Goal: Task Accomplishment & Management: Complete application form

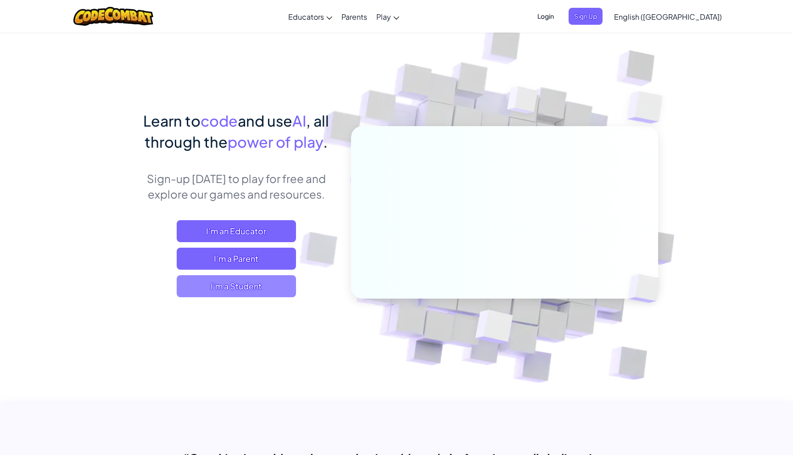
click at [239, 293] on span "I'm a Student" at bounding box center [236, 286] width 119 height 22
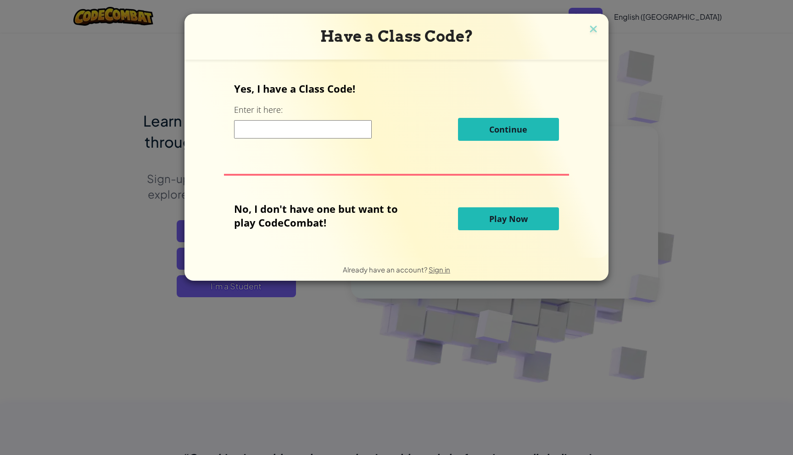
click at [478, 223] on button "Play Now" at bounding box center [508, 218] width 101 height 23
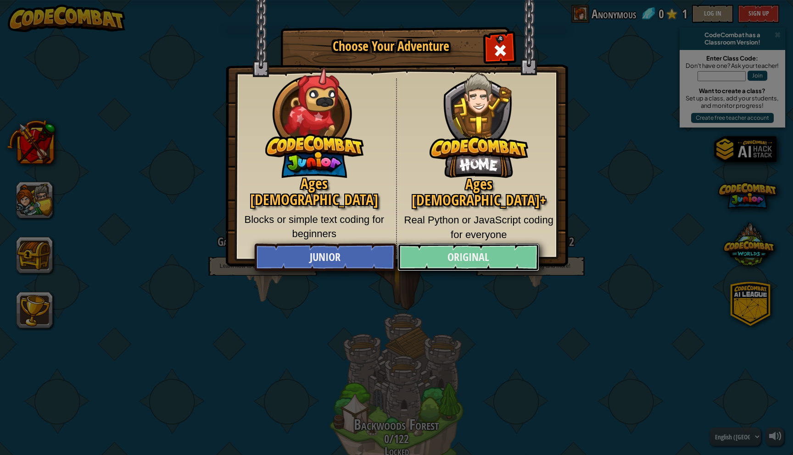
click at [480, 256] on link "Original" at bounding box center [467, 258] width 141 height 28
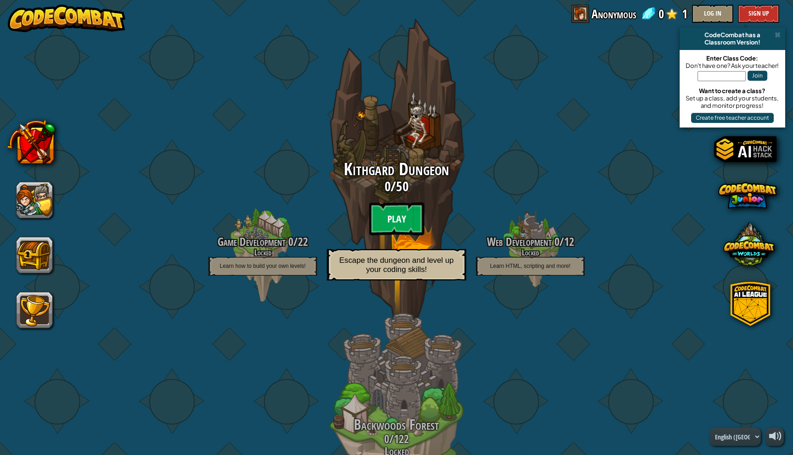
click at [396, 212] on btn "Play" at bounding box center [396, 218] width 55 height 33
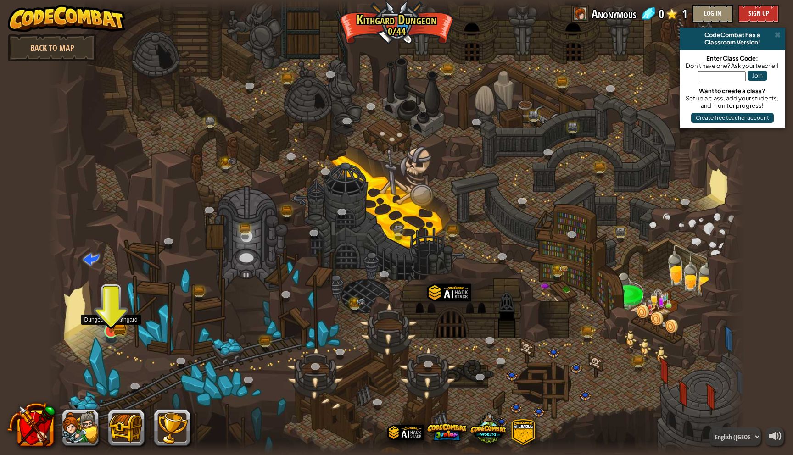
click at [110, 330] on img at bounding box center [110, 312] width 19 height 42
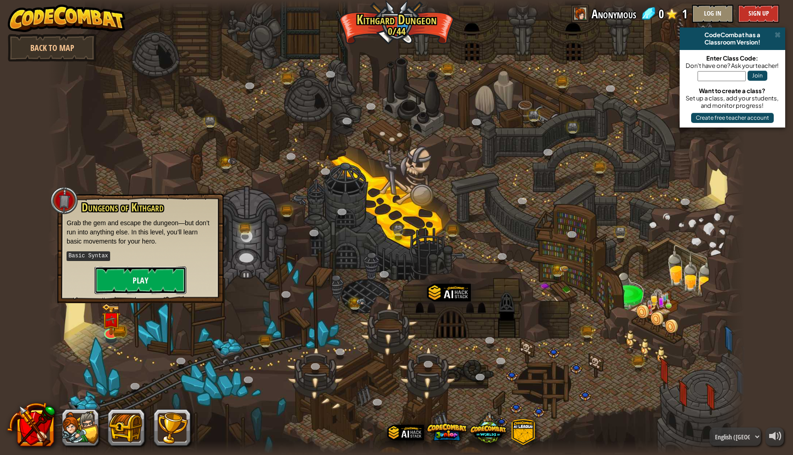
click at [151, 275] on button "Play" at bounding box center [141, 281] width 92 height 28
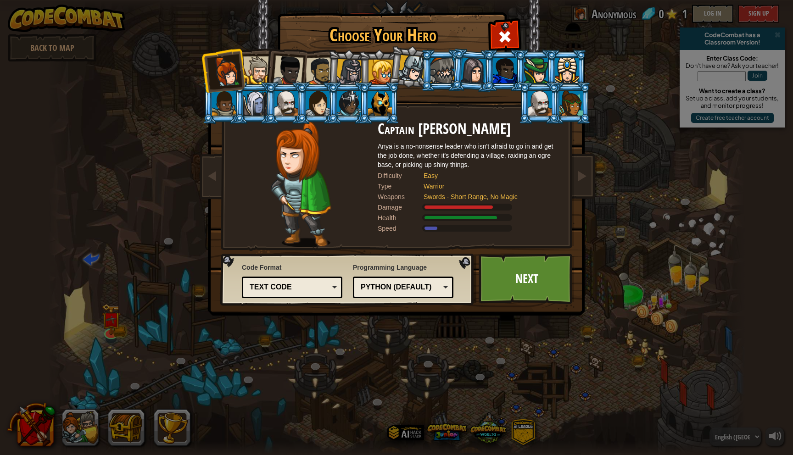
click at [373, 291] on div "Python (Default)" at bounding box center [400, 287] width 79 height 11
click at [291, 296] on div "Text code Blocks and code Blocks Blocks (Icons) Text code" at bounding box center [292, 288] width 100 height 22
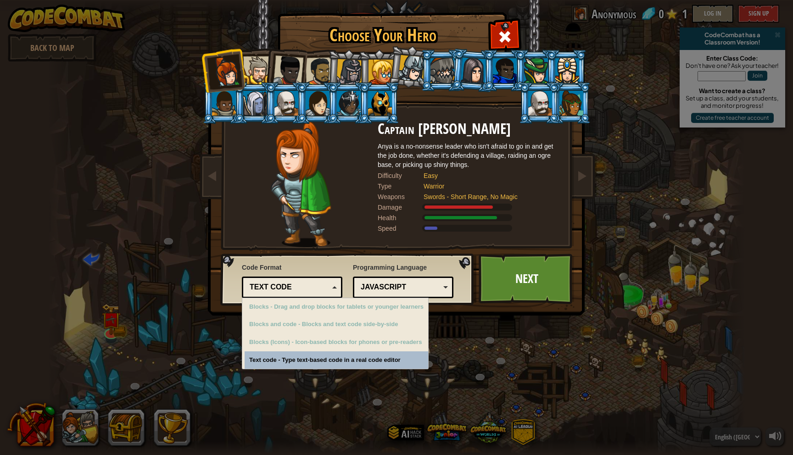
click at [287, 361] on div "Choose Your Hero 0 Captain Anya Weston Anya is a no-nonsense leader who isn't a…" at bounding box center [396, 227] width 793 height 455
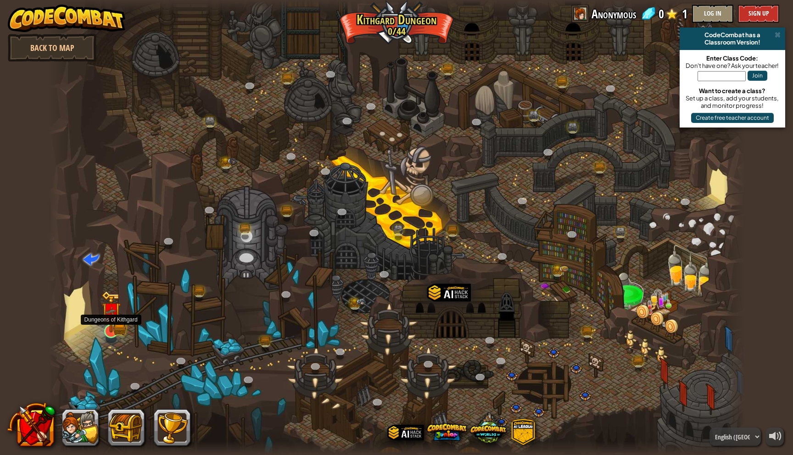
click at [113, 318] on img at bounding box center [111, 312] width 11 height 11
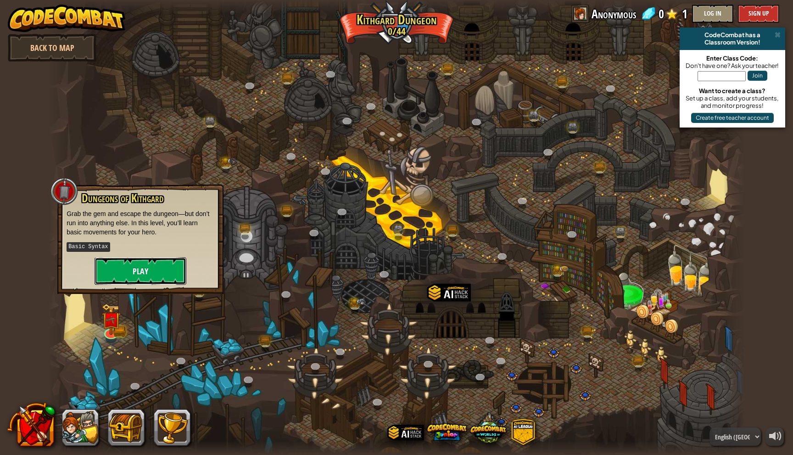
click at [133, 271] on button "Play" at bounding box center [141, 271] width 92 height 28
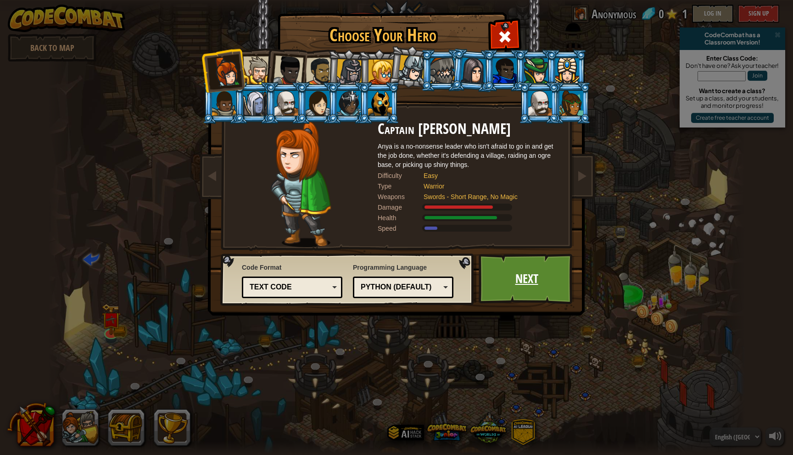
click at [538, 278] on link "Next" at bounding box center [526, 279] width 96 height 50
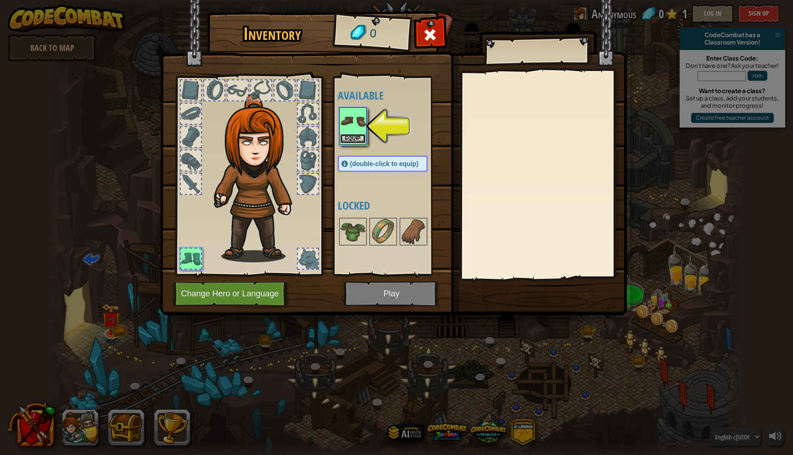
click at [349, 141] on button "Equip" at bounding box center [353, 139] width 26 height 10
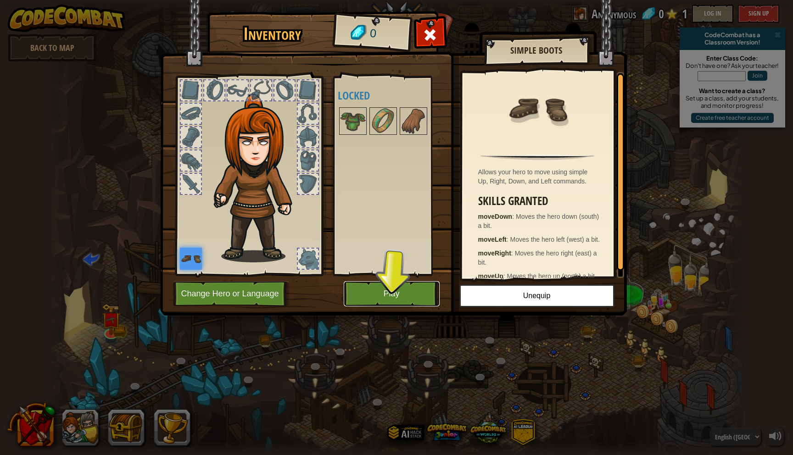
click at [397, 290] on button "Play" at bounding box center [392, 293] width 96 height 25
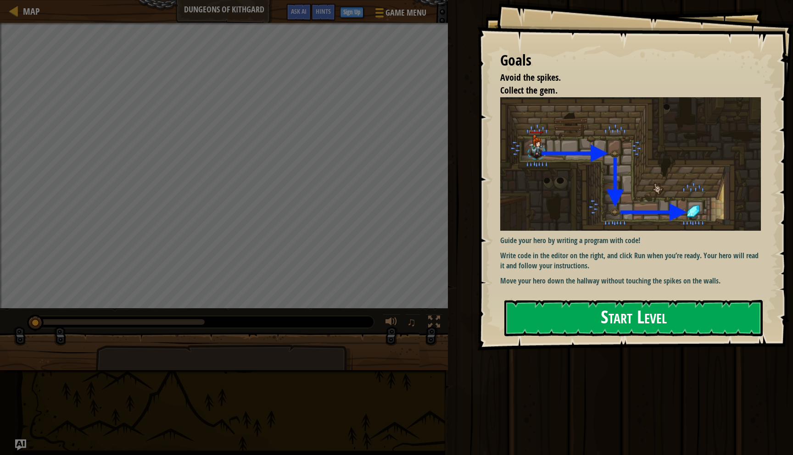
click at [609, 311] on button "Start Level" at bounding box center [633, 318] width 258 height 36
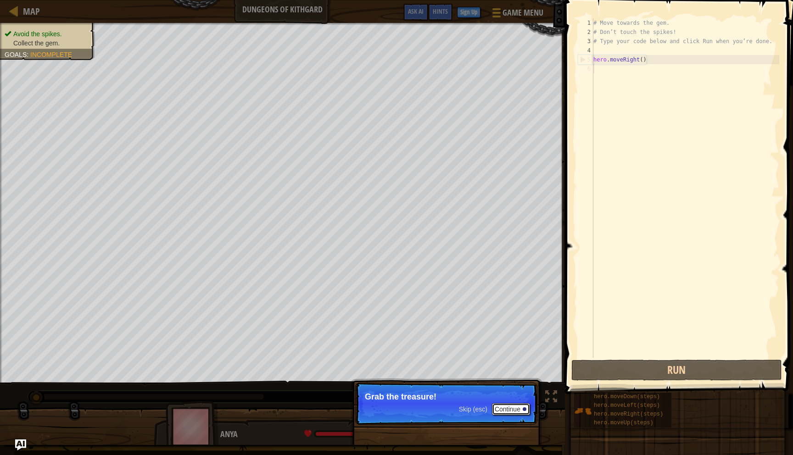
click at [511, 411] on button "Continue" at bounding box center [511, 409] width 38 height 12
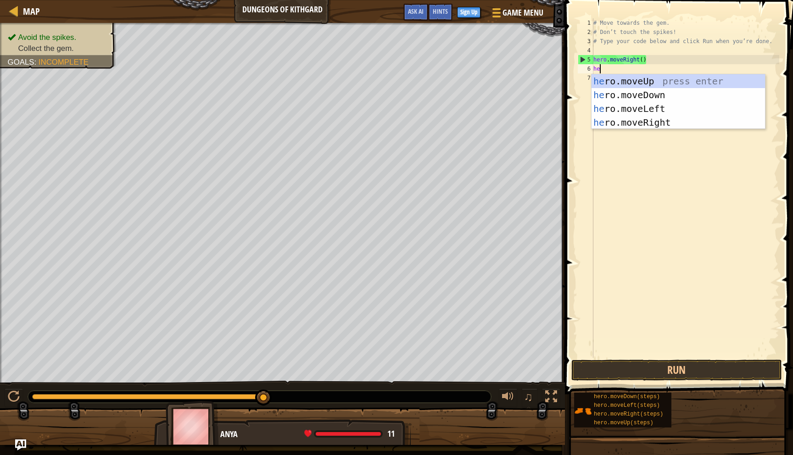
type textarea "her"
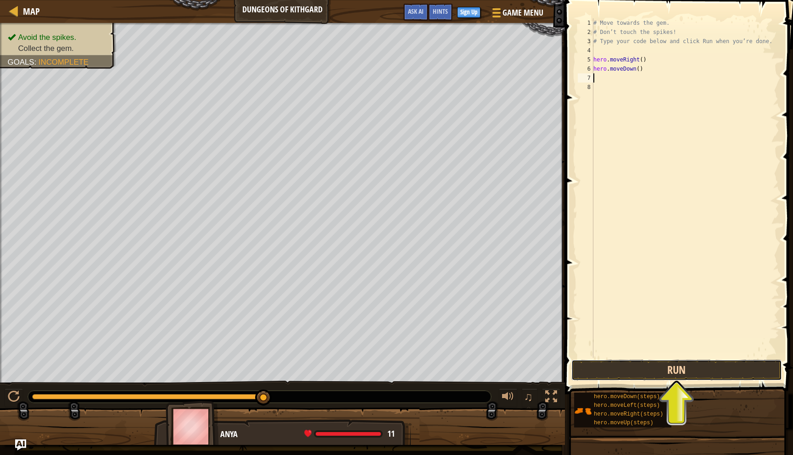
click at [656, 371] on button "Run" at bounding box center [676, 370] width 211 height 21
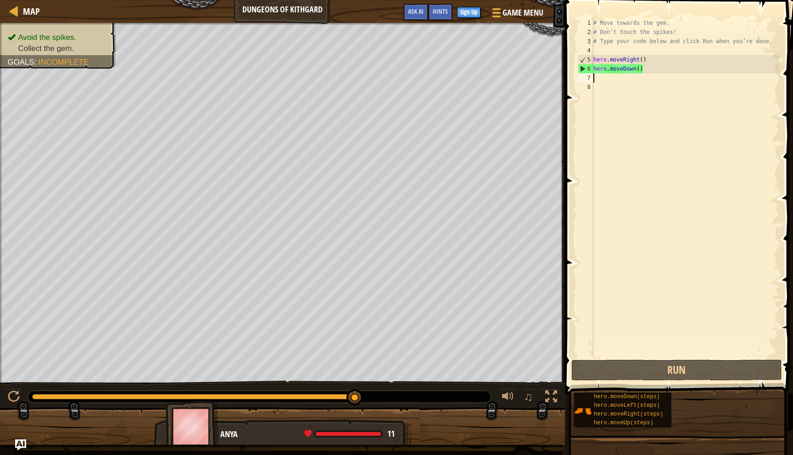
click at [652, 73] on div "# Move towards the gem. # Don’t touch the spikes! # Type your code below and cl…" at bounding box center [685, 197] width 188 height 358
type textarea "hero.moveDown()"
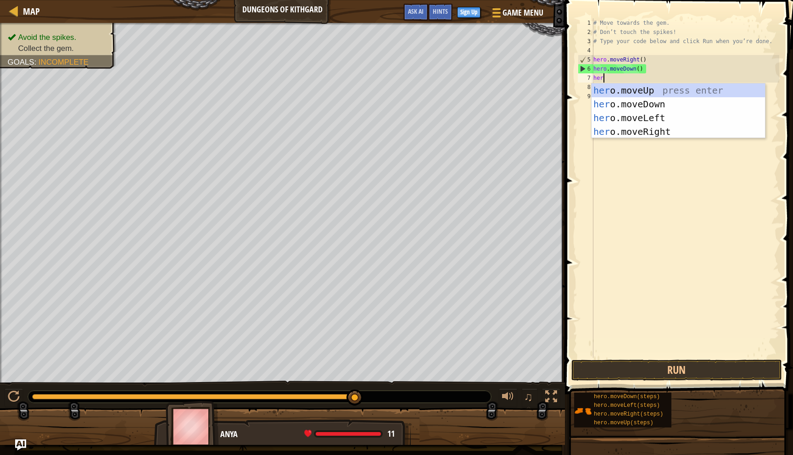
type textarea "hero"
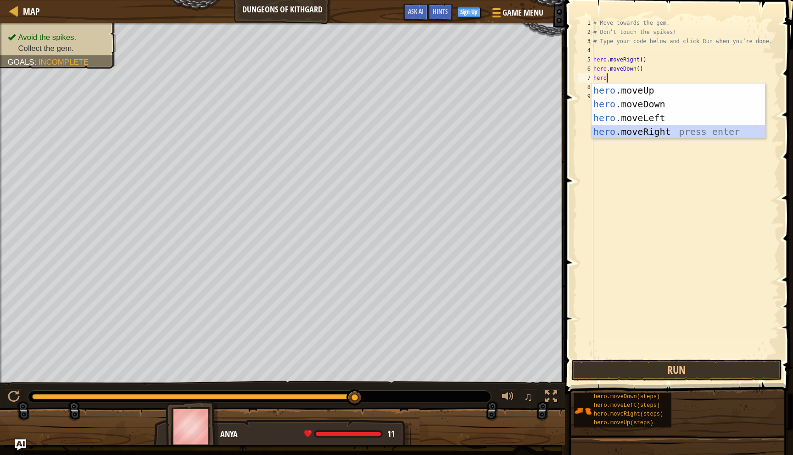
click at [646, 130] on div "hero .moveUp press enter hero .moveDown press enter hero .moveLeft press enter …" at bounding box center [677, 124] width 173 height 83
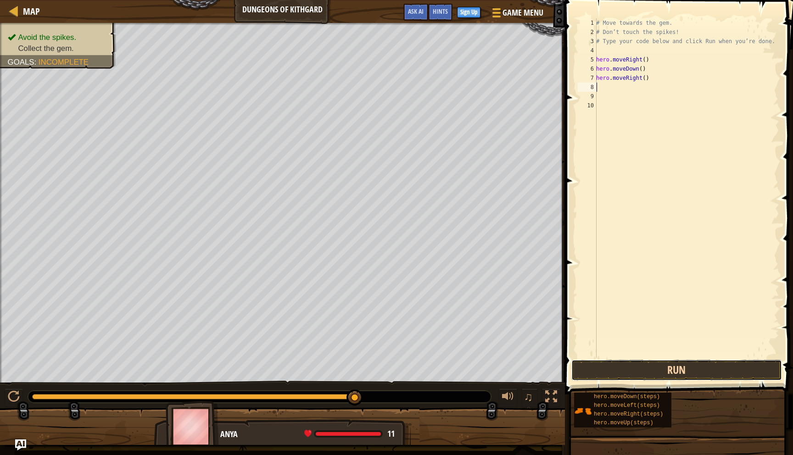
click at [643, 372] on button "Run" at bounding box center [676, 370] width 211 height 21
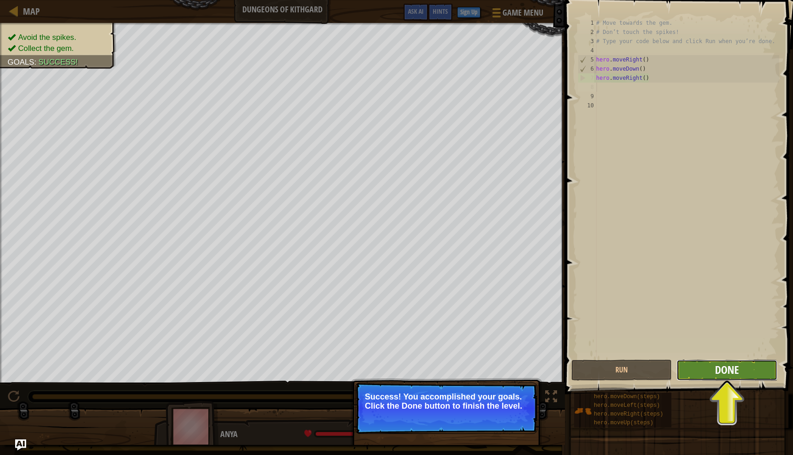
click at [723, 372] on span "Done" at bounding box center [727, 369] width 24 height 15
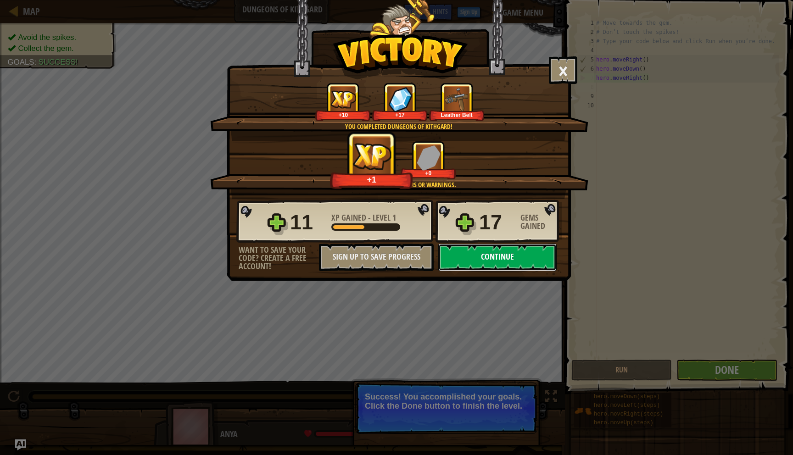
click at [524, 261] on button "Continue" at bounding box center [497, 258] width 118 height 28
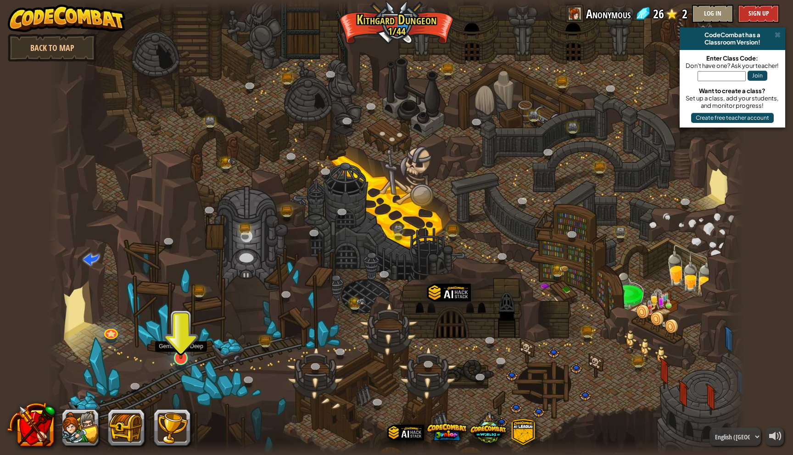
click at [185, 353] on img at bounding box center [181, 338] width 19 height 44
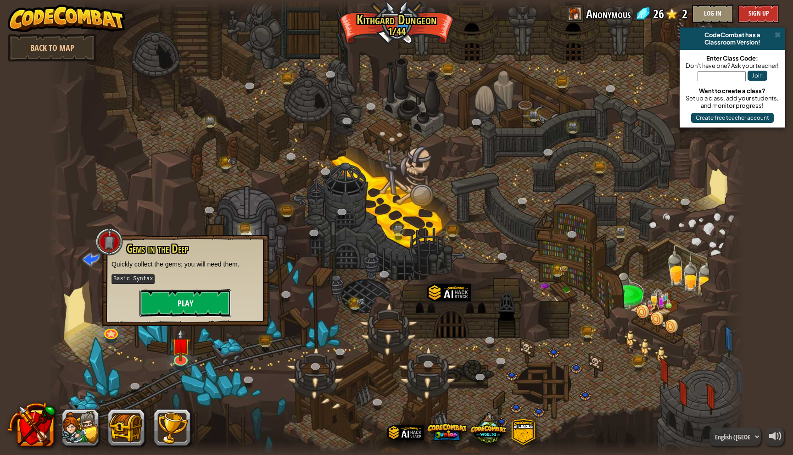
click at [189, 308] on button "Play" at bounding box center [185, 303] width 92 height 28
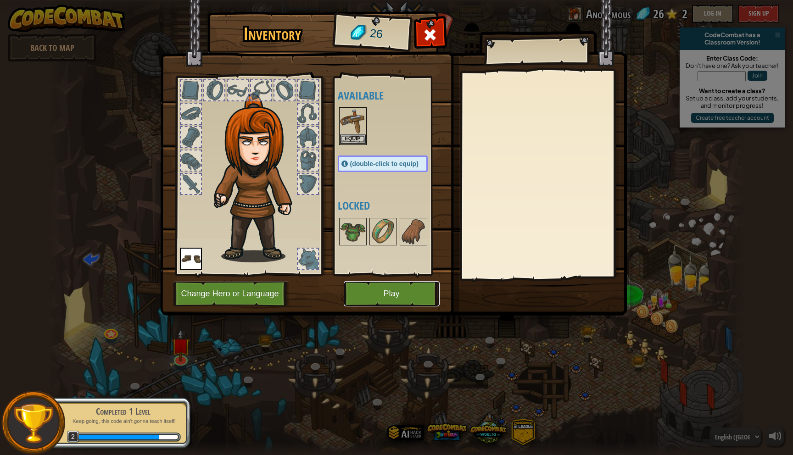
click at [398, 296] on button "Play" at bounding box center [392, 293] width 96 height 25
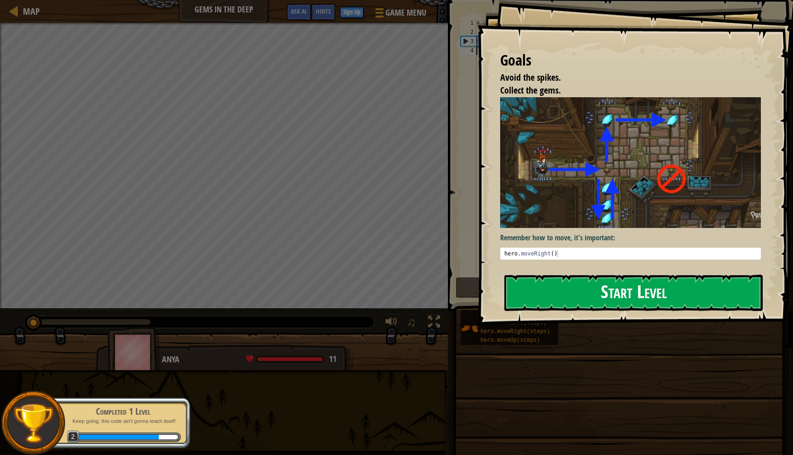
click at [581, 289] on button "Start Level" at bounding box center [633, 293] width 258 height 36
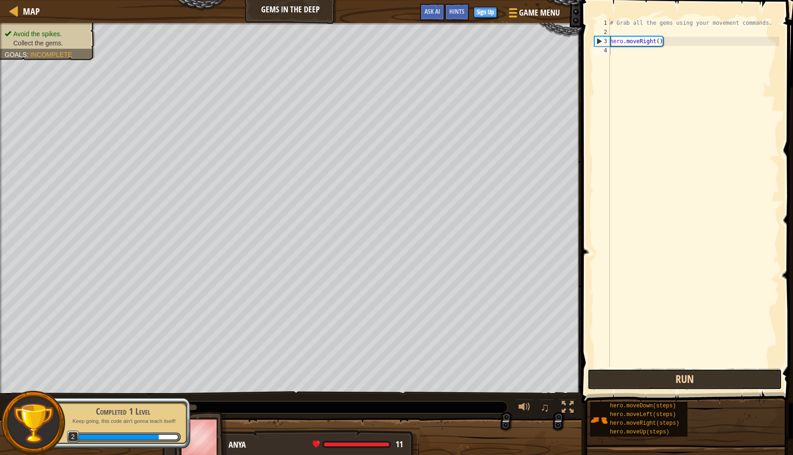
click at [634, 379] on button "Run" at bounding box center [684, 379] width 195 height 21
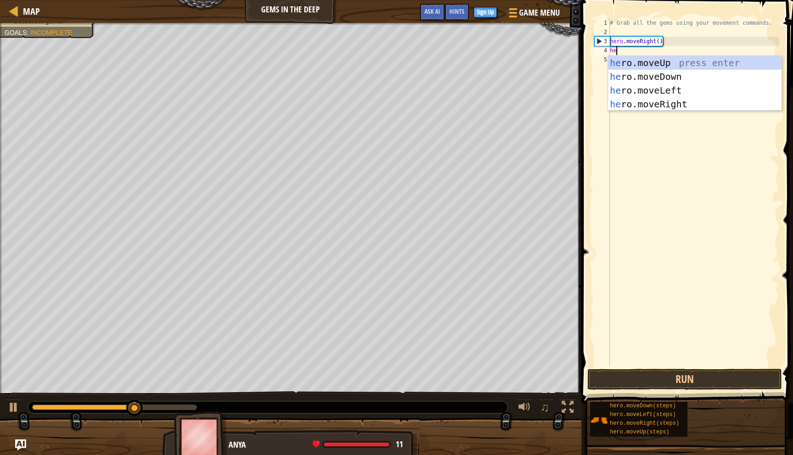
scroll to position [4, 0]
type textarea "hero.m"
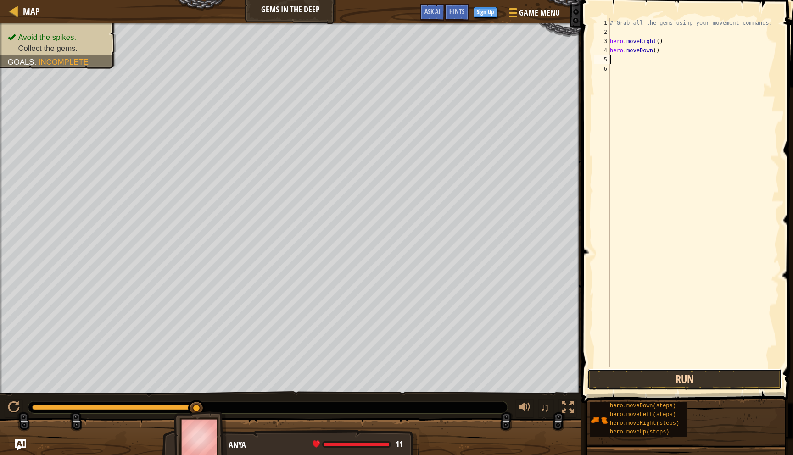
click at [662, 376] on button "Run" at bounding box center [684, 379] width 195 height 21
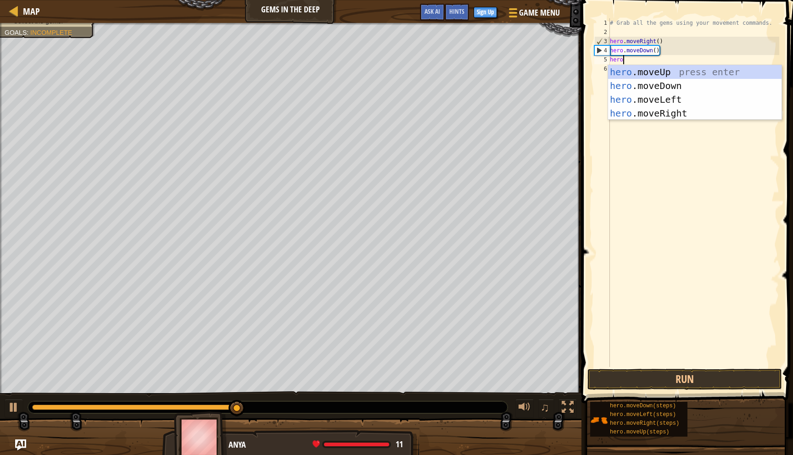
type textarea "hero."
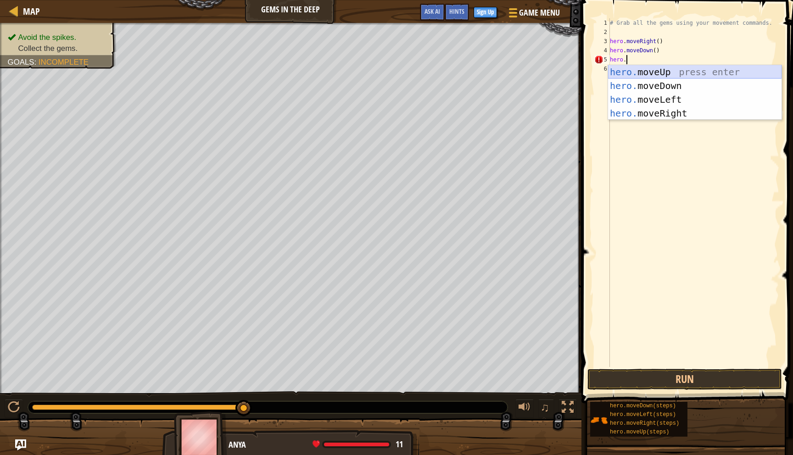
click at [654, 73] on div "hero. moveUp press enter hero. moveDown press enter hero. moveLeft press enter …" at bounding box center [694, 106] width 173 height 83
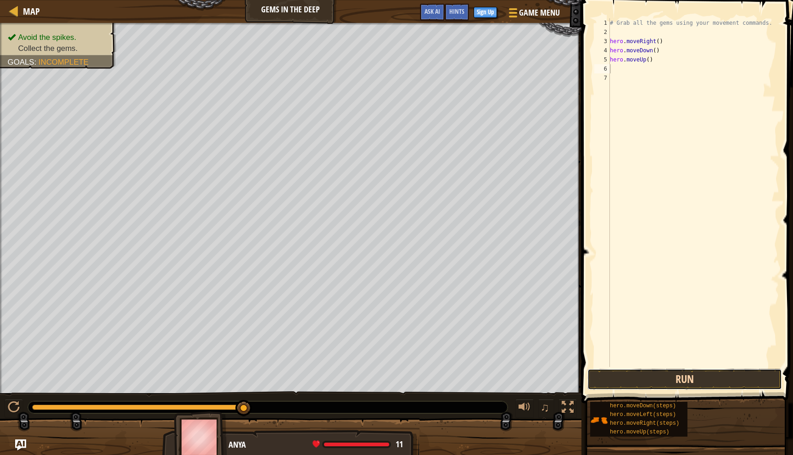
click at [626, 379] on button "Run" at bounding box center [684, 379] width 195 height 21
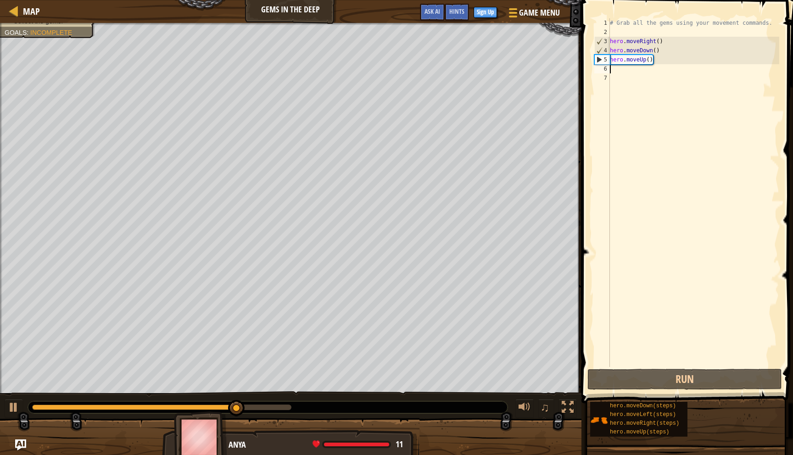
click at [648, 62] on div "# Grab all the gems using your movement commands. hero . moveRight ( ) hero . m…" at bounding box center [693, 201] width 171 height 367
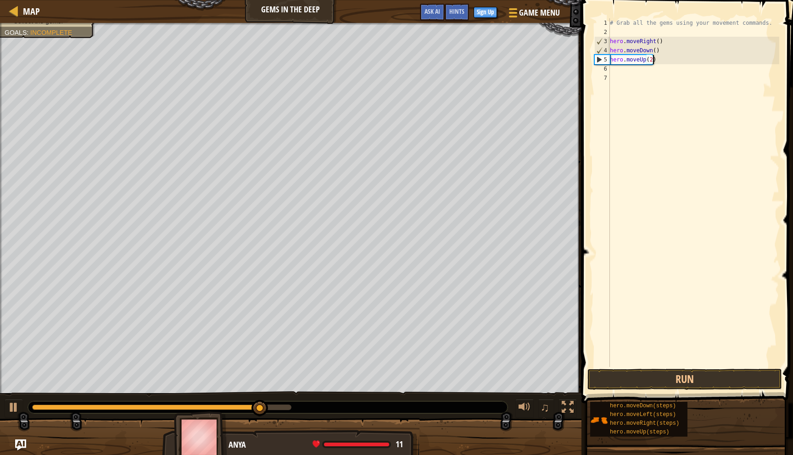
scroll to position [4, 3]
type textarea "hero.moveUp(2)"
click at [649, 375] on button "Run" at bounding box center [684, 379] width 195 height 21
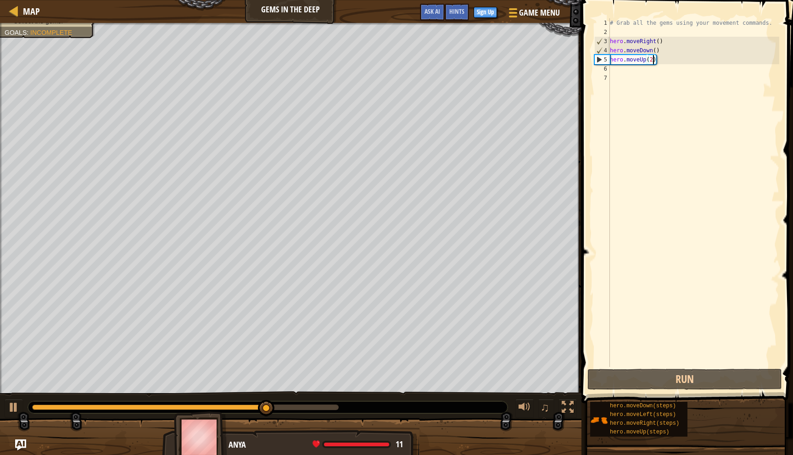
click at [682, 64] on div "# Grab all the gems using your movement commands. hero . moveRight ( ) hero . m…" at bounding box center [693, 201] width 171 height 367
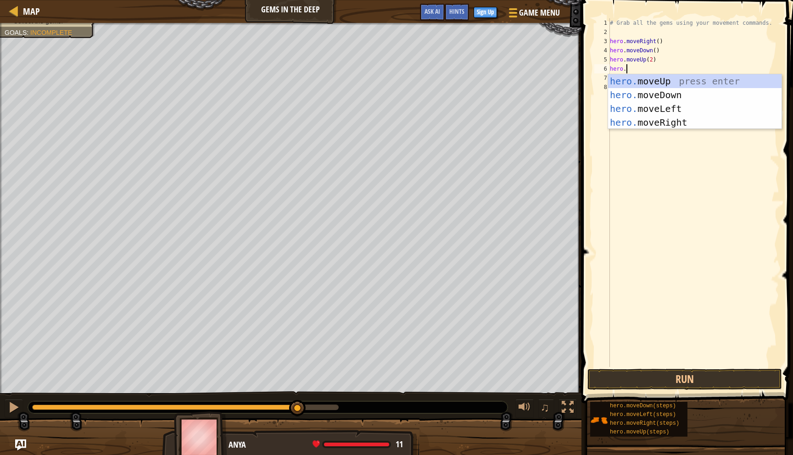
type textarea "hero.m"
click at [699, 125] on div "hero.m oveUp press enter hero.m oveDown press enter hero.m oveLeft press enter …" at bounding box center [694, 115] width 173 height 83
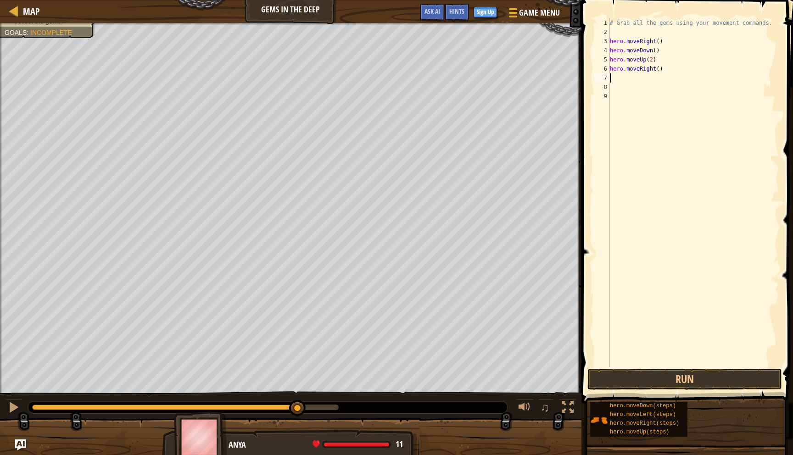
scroll to position [4, 0]
click at [628, 373] on button "Run" at bounding box center [684, 379] width 195 height 21
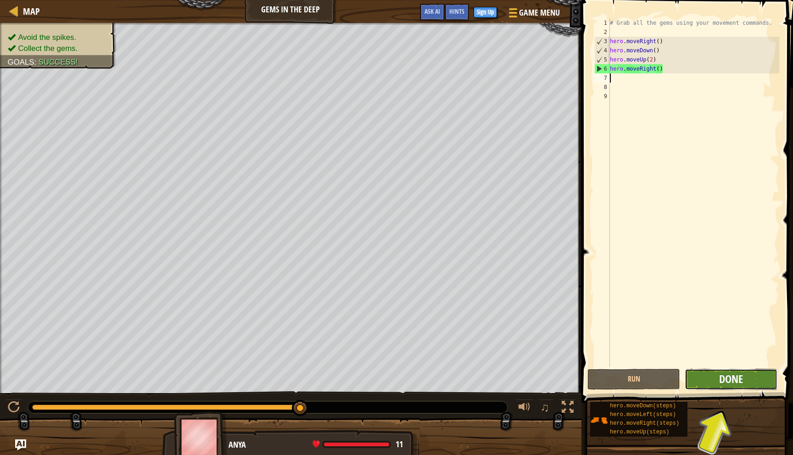
click at [733, 379] on span "Done" at bounding box center [731, 379] width 24 height 15
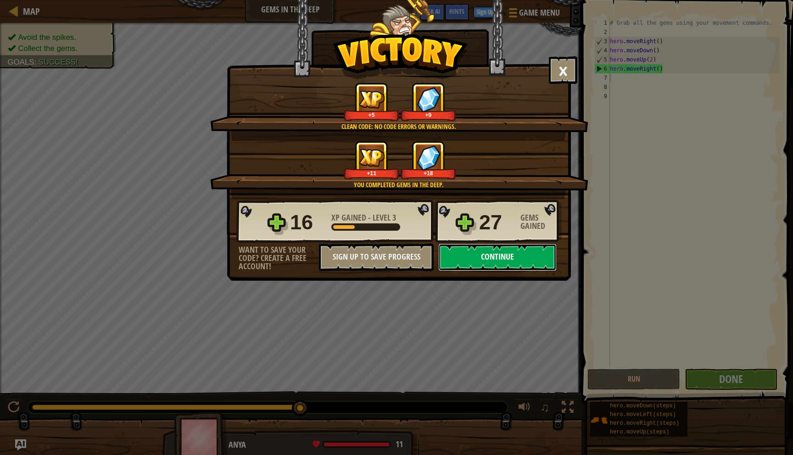
click at [496, 257] on button "Continue" at bounding box center [497, 258] width 118 height 28
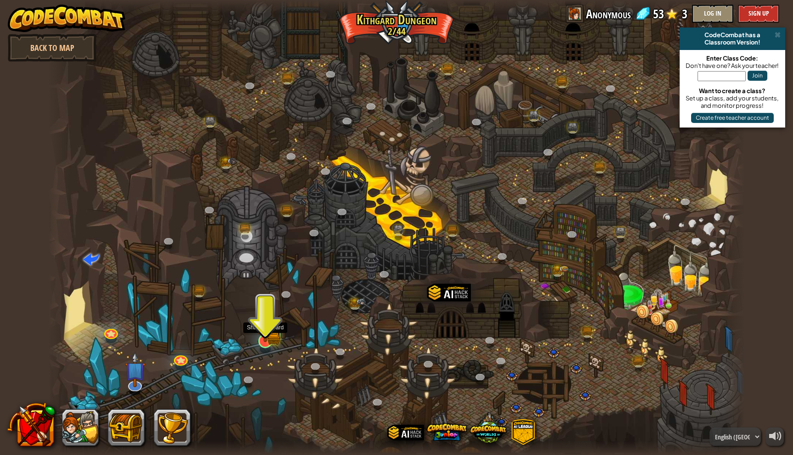
click at [269, 335] on img at bounding box center [265, 321] width 19 height 42
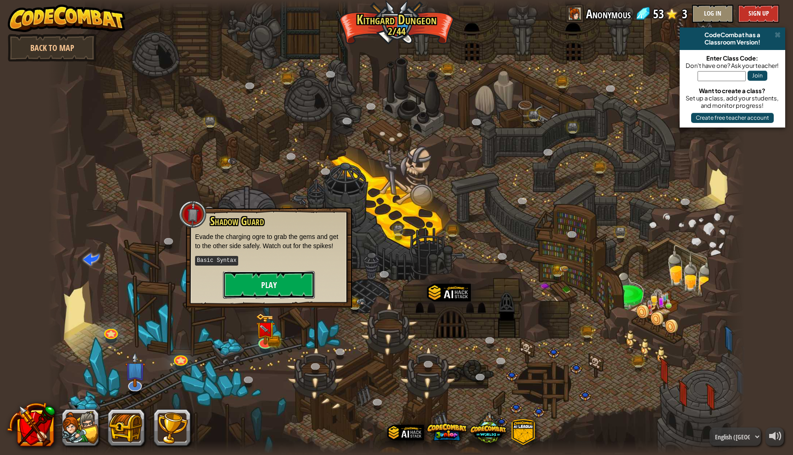
click at [271, 285] on button "Play" at bounding box center [269, 285] width 92 height 28
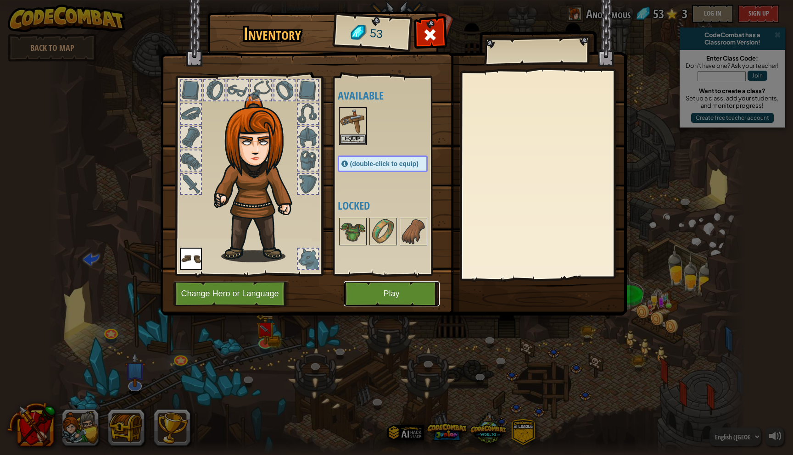
click at [389, 292] on button "Play" at bounding box center [392, 293] width 96 height 25
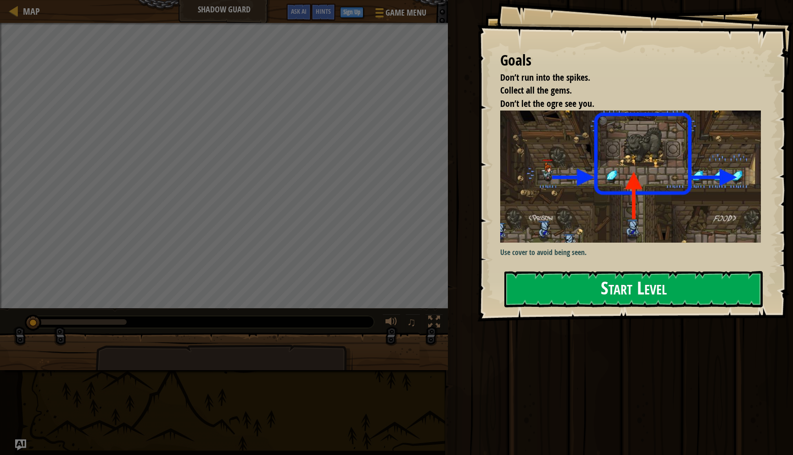
click at [606, 288] on button "Start Level" at bounding box center [633, 289] width 258 height 36
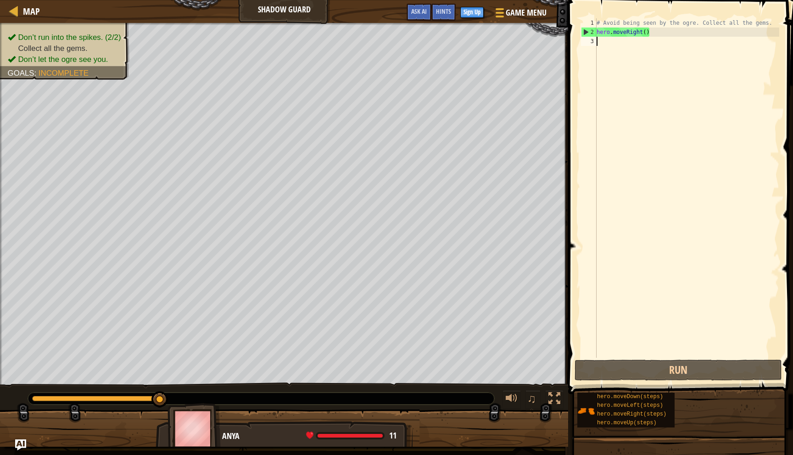
scroll to position [4, 0]
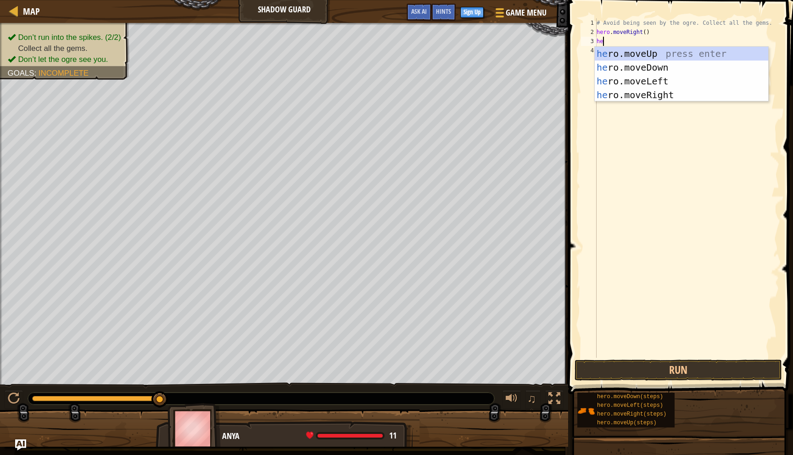
type textarea "hero"
click at [662, 97] on div "hero .moveUp press enter hero .moveDown press enter hero .moveLeft press enter …" at bounding box center [681, 88] width 173 height 83
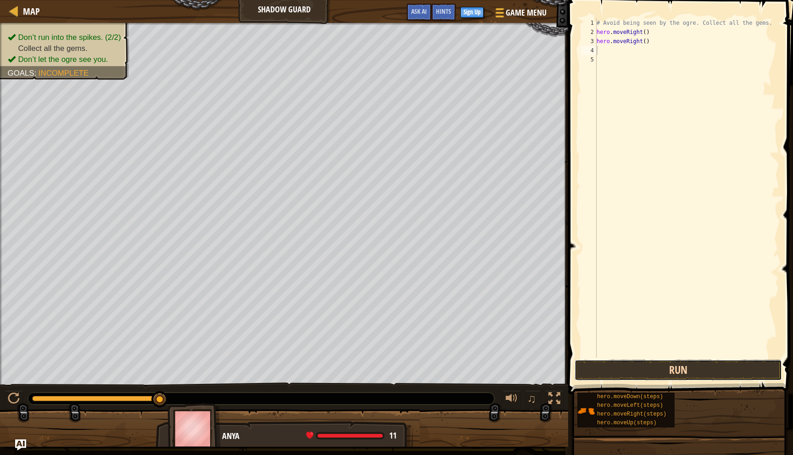
click at [633, 373] on button "Run" at bounding box center [677, 370] width 207 height 21
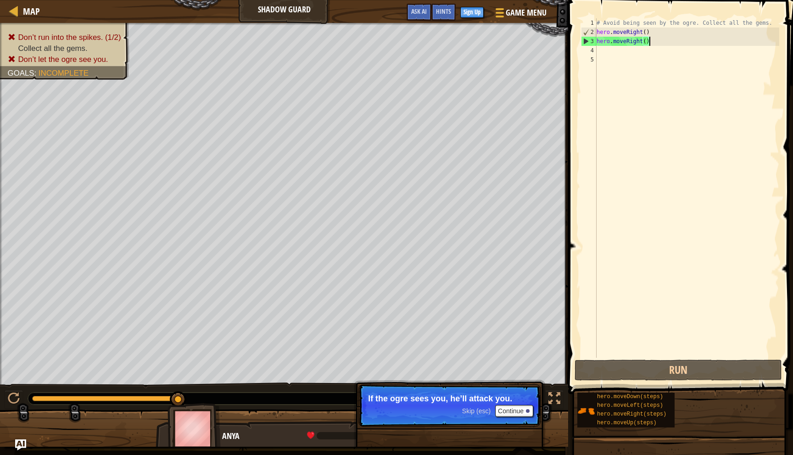
click at [652, 44] on div "# Avoid being seen by the ogre. Collect all the gems. hero . moveRight ( ) hero…" at bounding box center [687, 197] width 184 height 358
type textarea "hero.moveRight()"
drag, startPoint x: 649, startPoint y: 45, endPoint x: 595, endPoint y: 45, distance: 53.7
click at [595, 45] on div "hero.moveRight() 1 2 3 4 5 # Avoid being seen by the ogre. Collect all the gems…" at bounding box center [679, 187] width 200 height 339
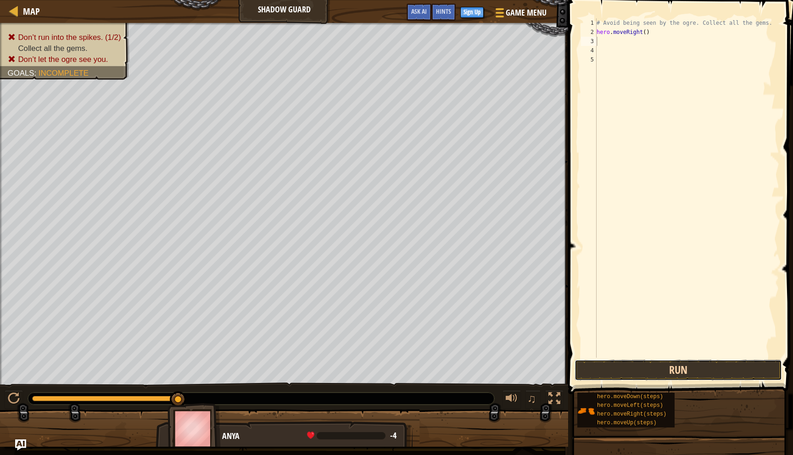
click at [690, 377] on button "Run" at bounding box center [677, 370] width 207 height 21
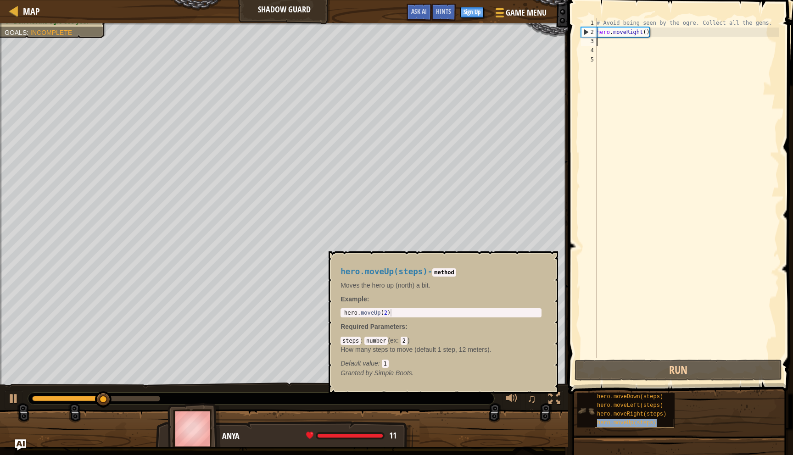
click at [644, 424] on span "hero.moveUp(steps)" at bounding box center [627, 423] width 60 height 6
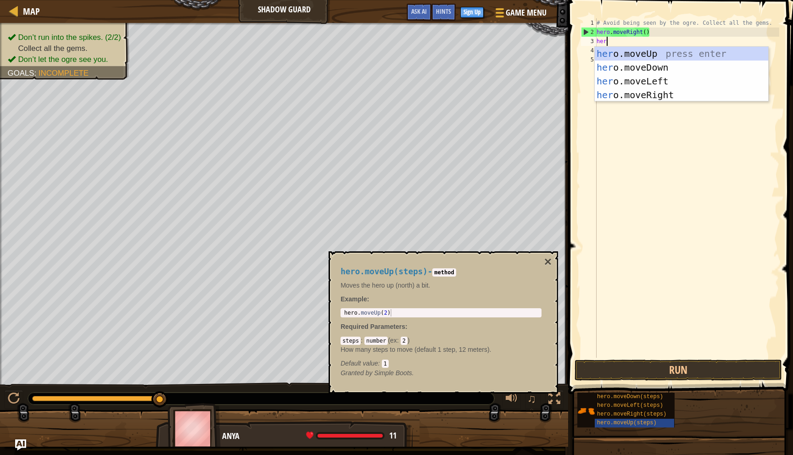
type textarea "hero"
click at [667, 55] on div "hero .moveUp press enter hero .moveDown press enter hero .moveLeft press enter …" at bounding box center [681, 88] width 173 height 83
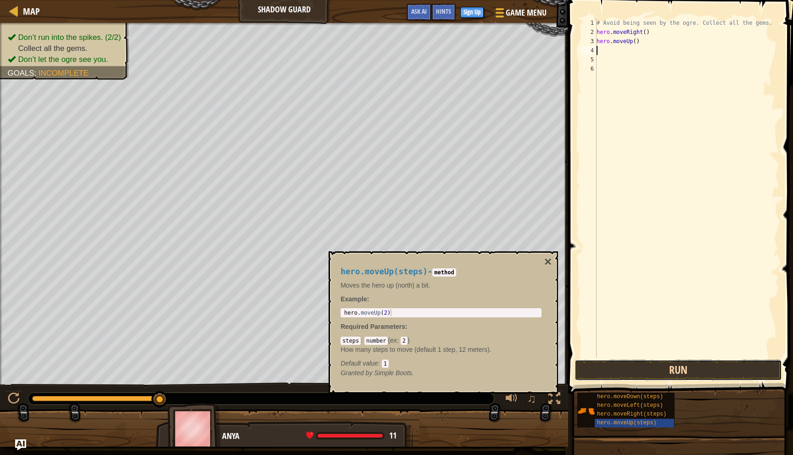
click at [647, 364] on button "Run" at bounding box center [677, 370] width 207 height 21
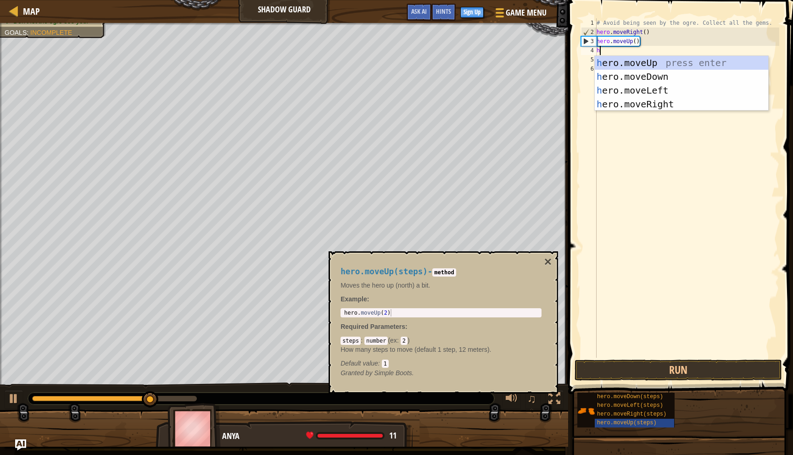
type textarea "he"
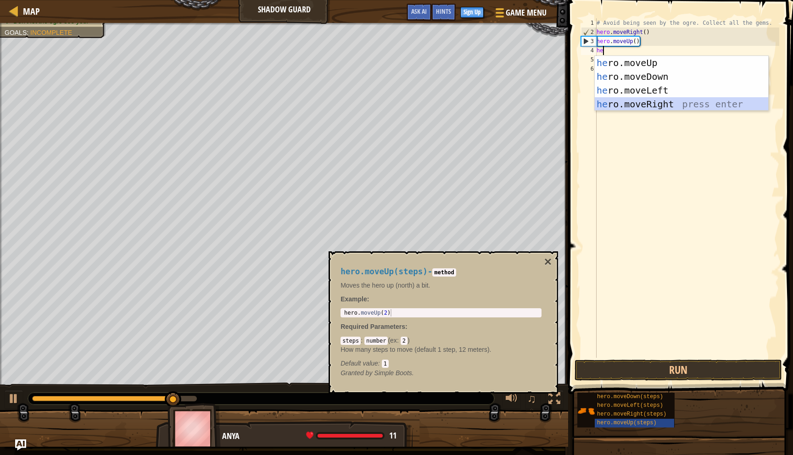
click at [660, 106] on div "he ro.moveUp press enter he ro.moveDown press enter he ro.moveLeft press enter …" at bounding box center [681, 97] width 173 height 83
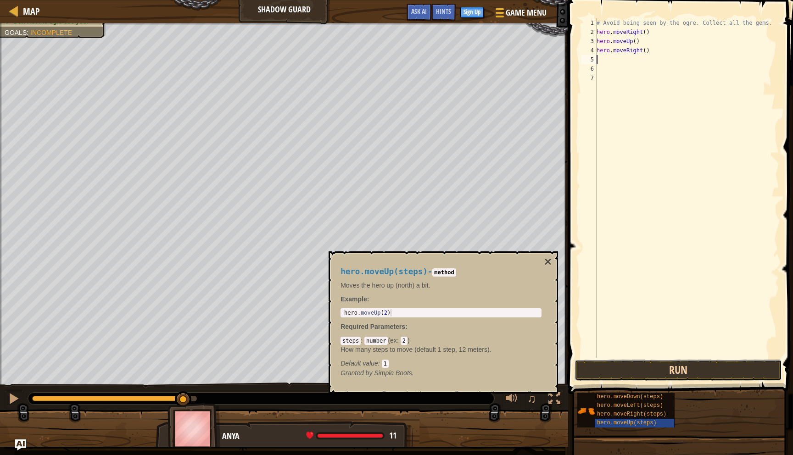
click at [649, 367] on button "Run" at bounding box center [677, 370] width 207 height 21
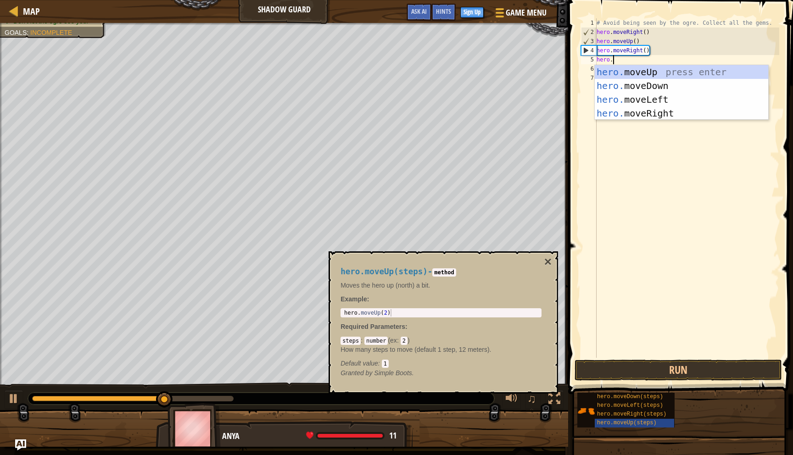
type textarea "hero.m"
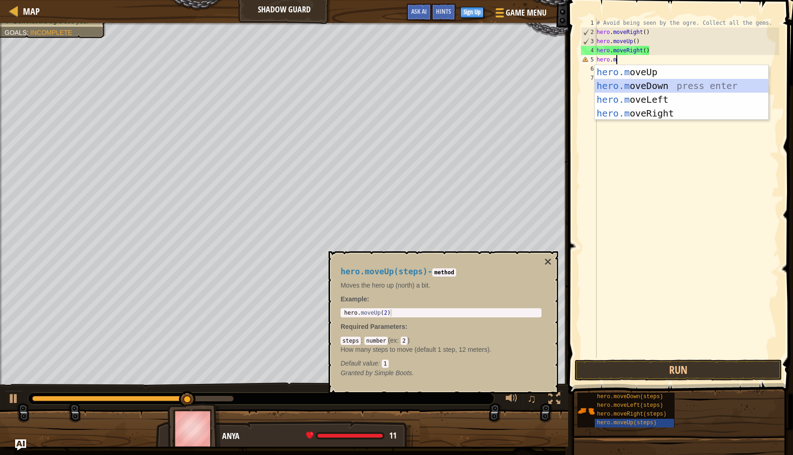
click at [653, 89] on div "hero.m oveUp press enter hero.m oveDown press enter hero.m oveLeft press enter …" at bounding box center [681, 106] width 173 height 83
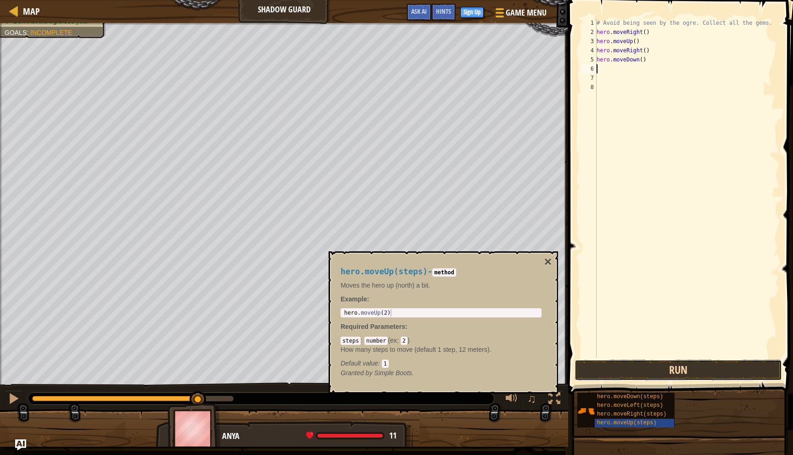
click at [624, 372] on button "Run" at bounding box center [677, 370] width 207 height 21
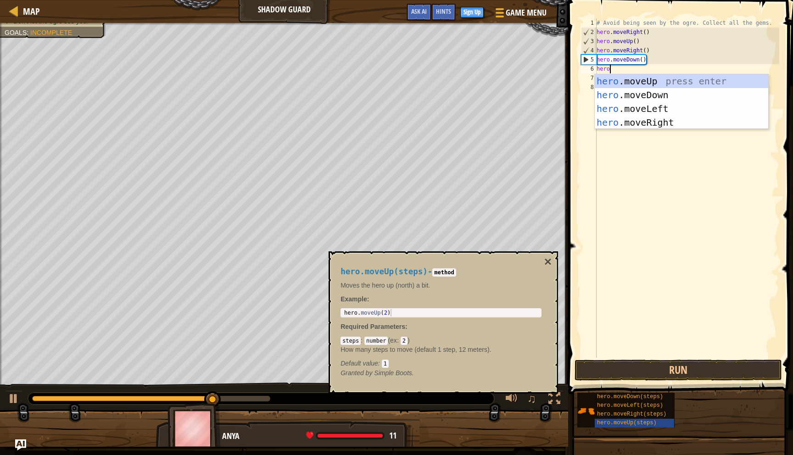
type textarea "hero."
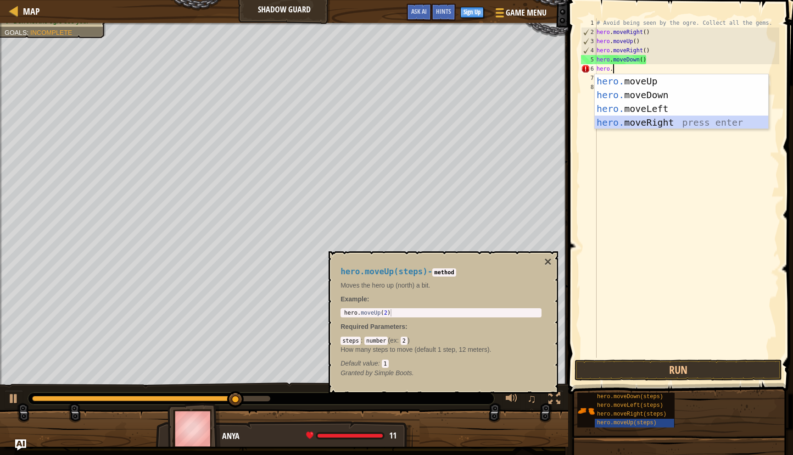
click at [664, 123] on div "hero. moveUp press enter hero. moveDown press enter hero. moveLeft press enter …" at bounding box center [681, 115] width 173 height 83
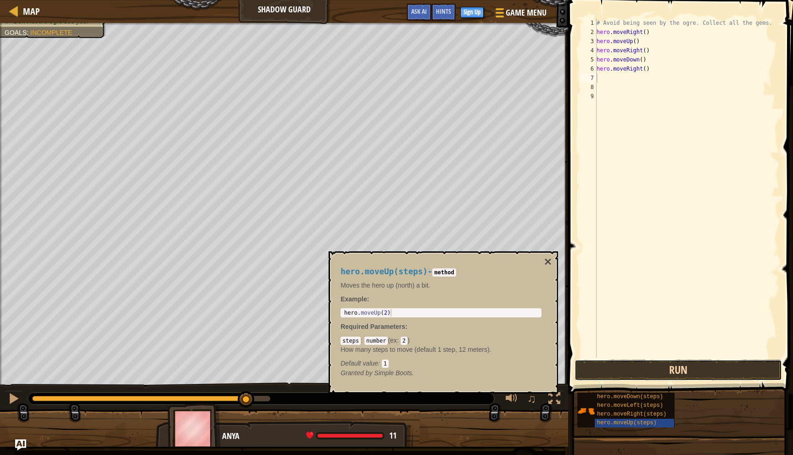
click at [634, 368] on button "Run" at bounding box center [677, 370] width 207 height 21
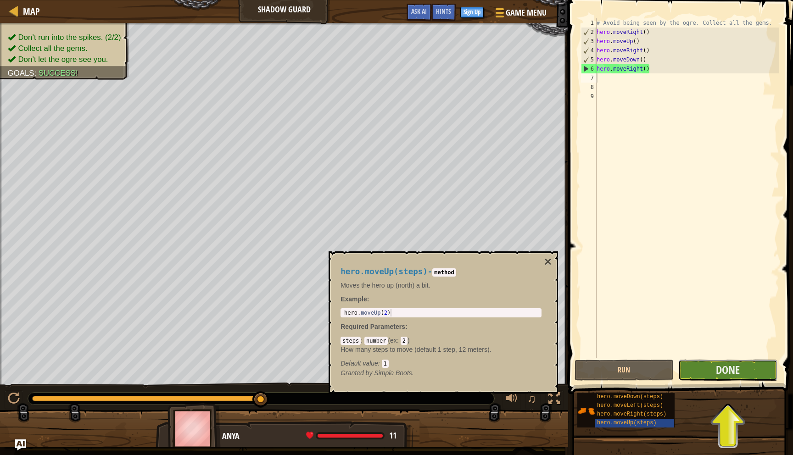
click at [696, 372] on button "Done" at bounding box center [727, 370] width 99 height 21
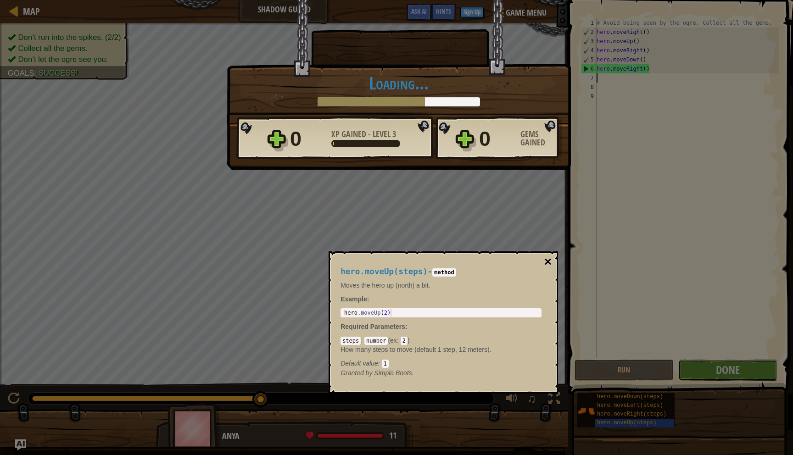
click at [549, 263] on button "×" at bounding box center [547, 262] width 7 height 13
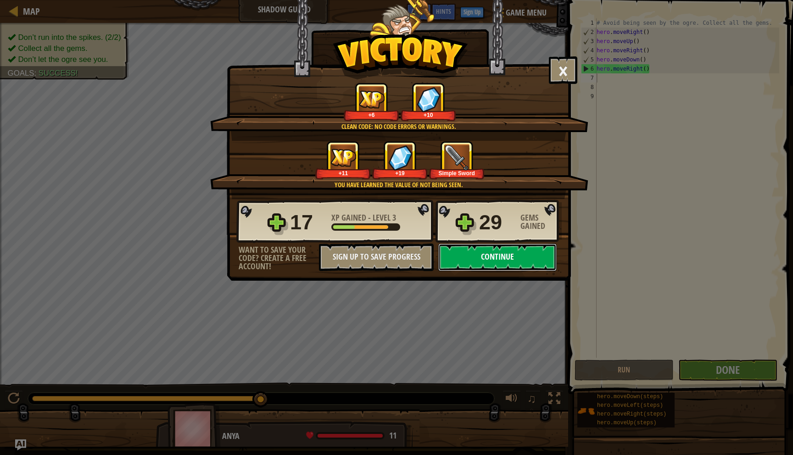
click at [491, 261] on button "Continue" at bounding box center [497, 258] width 118 height 28
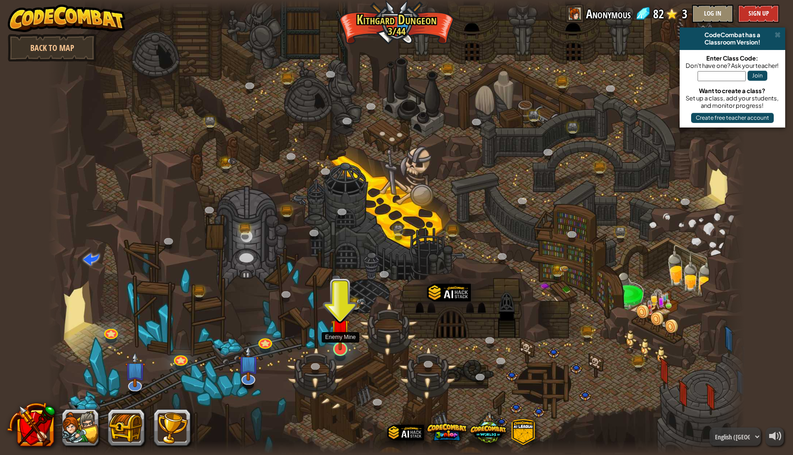
click at [341, 340] on img at bounding box center [340, 329] width 19 height 44
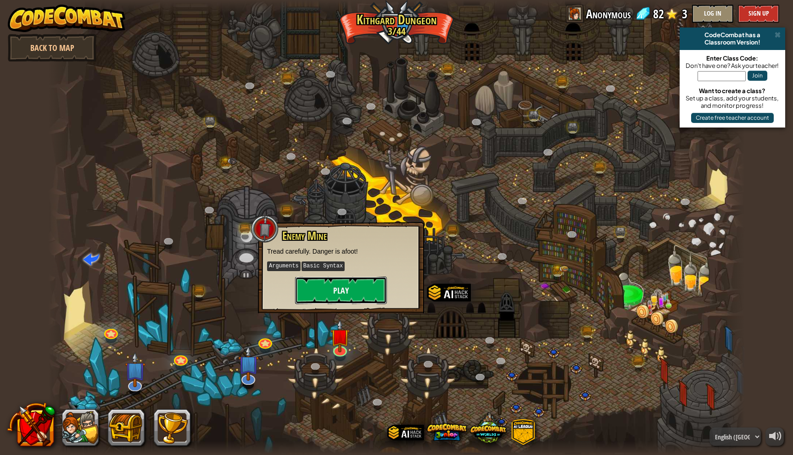
click at [348, 297] on button "Play" at bounding box center [341, 291] width 92 height 28
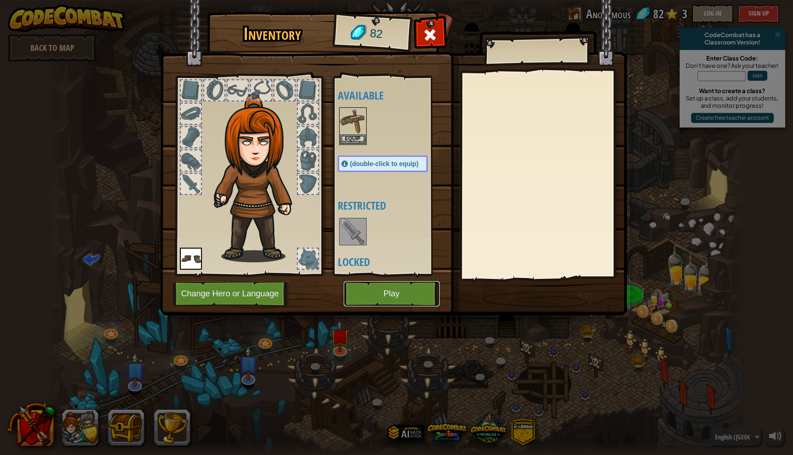
click at [400, 295] on button "Play" at bounding box center [392, 293] width 96 height 25
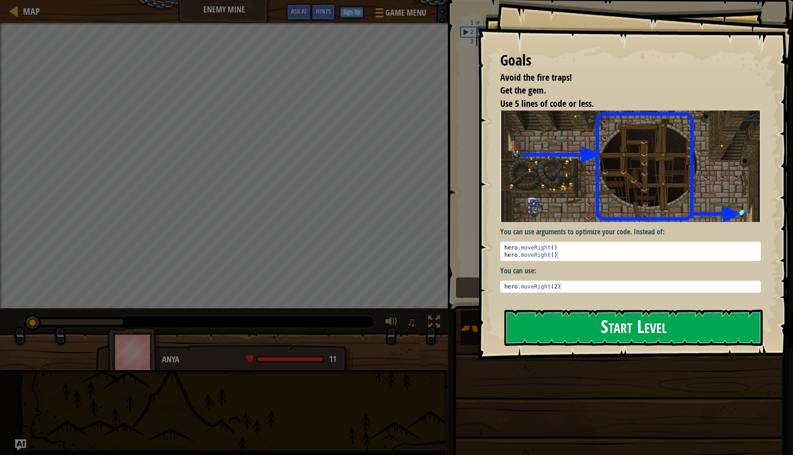
click at [532, 333] on button "Start Level" at bounding box center [633, 328] width 258 height 36
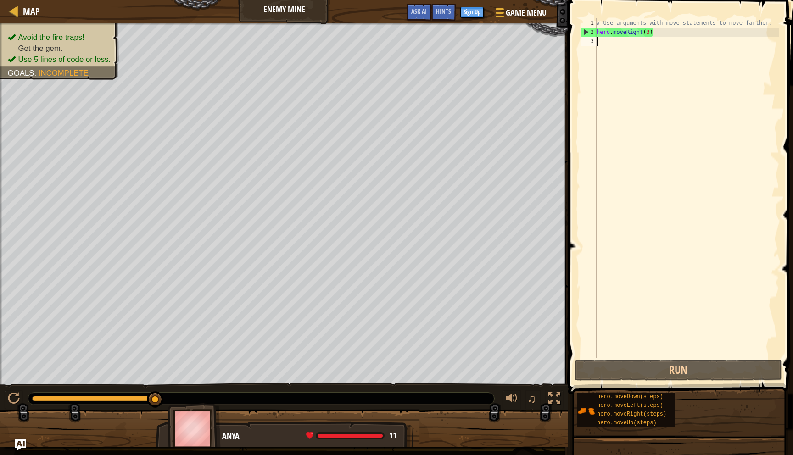
scroll to position [4, 0]
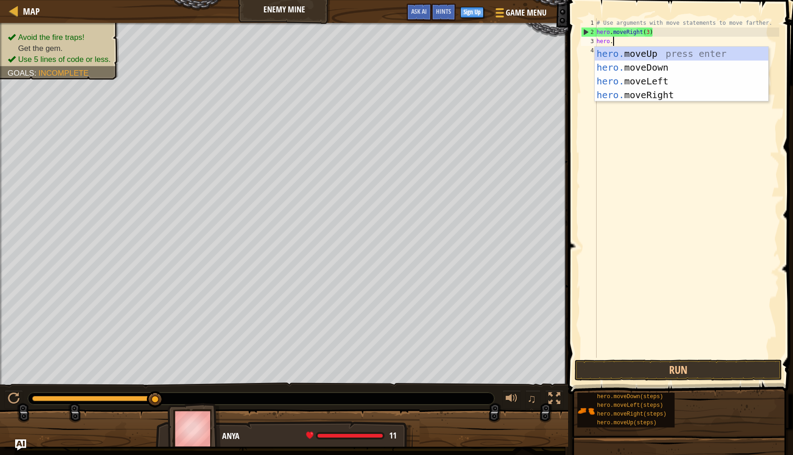
type textarea "hero.m"
click at [661, 56] on div "hero.m oveUp press enter hero.m oveDown press enter hero.m oveLeft press enter …" at bounding box center [681, 88] width 173 height 83
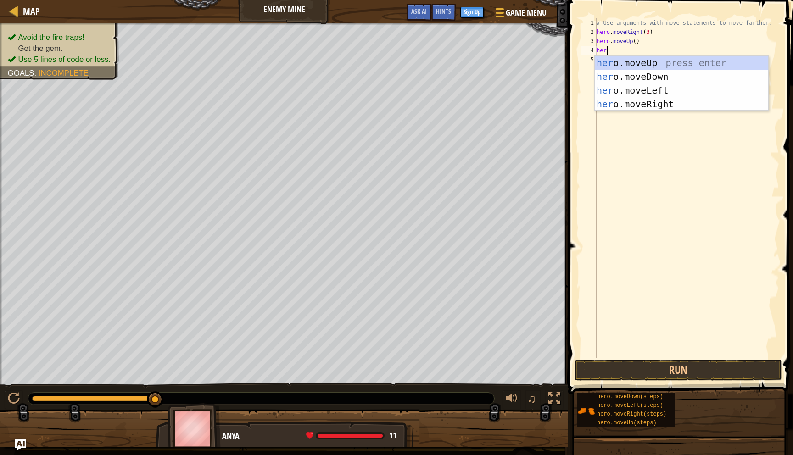
type textarea "hero"
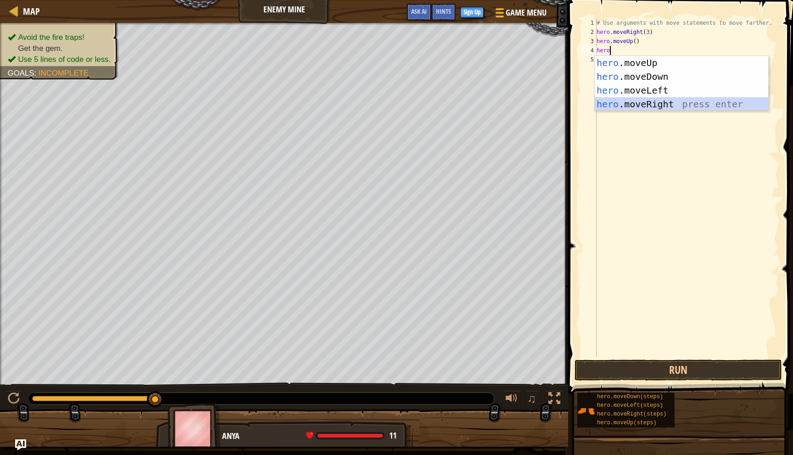
click at [663, 106] on div "hero .moveUp press enter hero .moveDown press enter hero .moveLeft press enter …" at bounding box center [681, 97] width 173 height 83
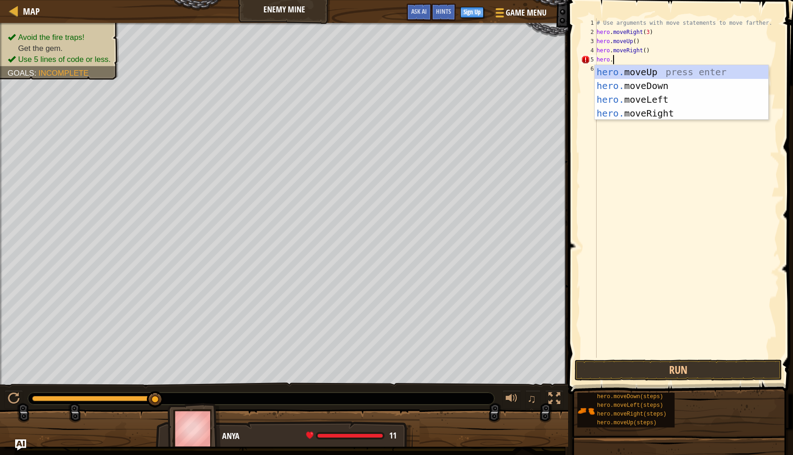
type textarea "hero.m"
click at [681, 83] on div "hero.m oveUp press enter hero.m oveDown press enter hero.m oveLeft press enter …" at bounding box center [681, 106] width 173 height 83
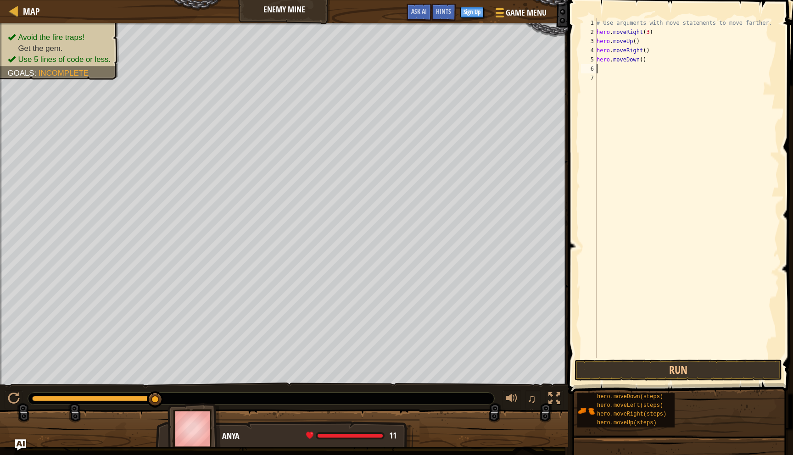
scroll to position [4, 0]
click at [643, 62] on div "# Use arguments with move statements to move farther. hero . moveRight ( 3 ) he…" at bounding box center [687, 197] width 184 height 358
type textarea "hero.moveDown(3)"
click at [626, 68] on div "# Use arguments with move statements to move farther. hero . moveRight ( 3 ) he…" at bounding box center [687, 197] width 184 height 358
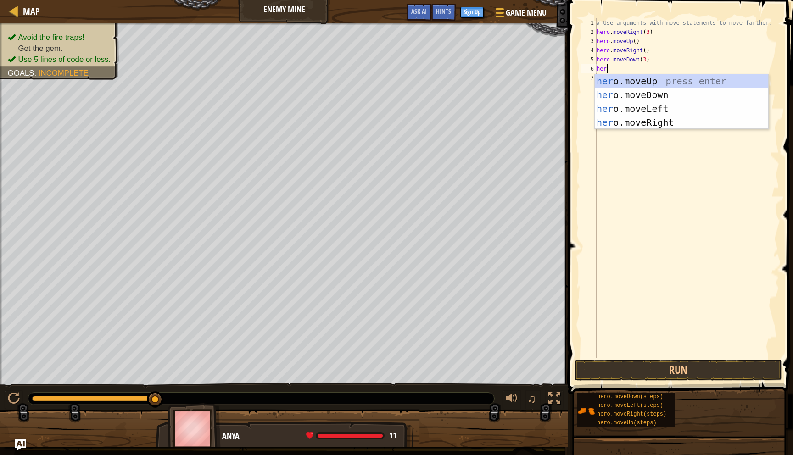
scroll to position [4, 0]
type textarea "hero"
click at [653, 120] on div "hero .moveUp press enter hero .moveDown press enter hero .moveLeft press enter …" at bounding box center [681, 115] width 173 height 83
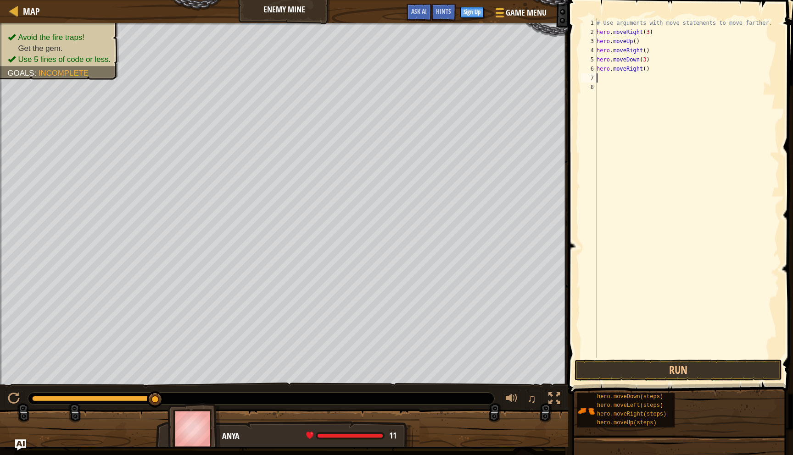
scroll to position [4, 0]
click at [645, 70] on div "# Use arguments with move statements to move farther. hero . moveRight ( 3 ) he…" at bounding box center [687, 197] width 184 height 358
type textarea "hero.moveRight(2)"
click at [664, 368] on button "Run" at bounding box center [677, 370] width 207 height 21
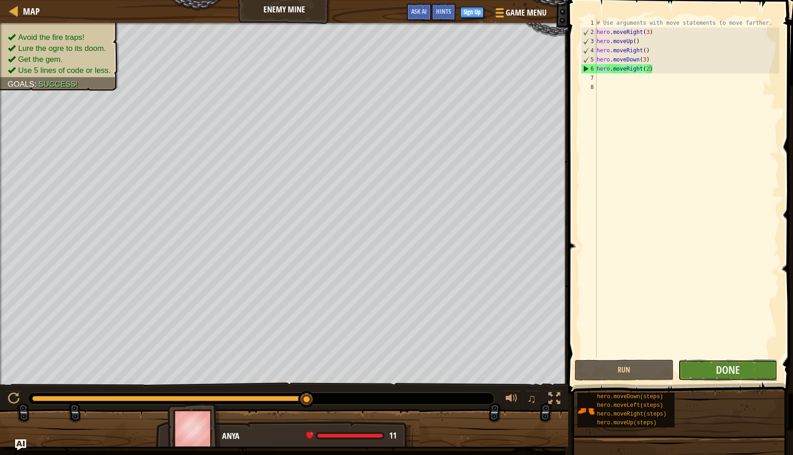
click at [719, 377] on button "Done" at bounding box center [727, 370] width 99 height 21
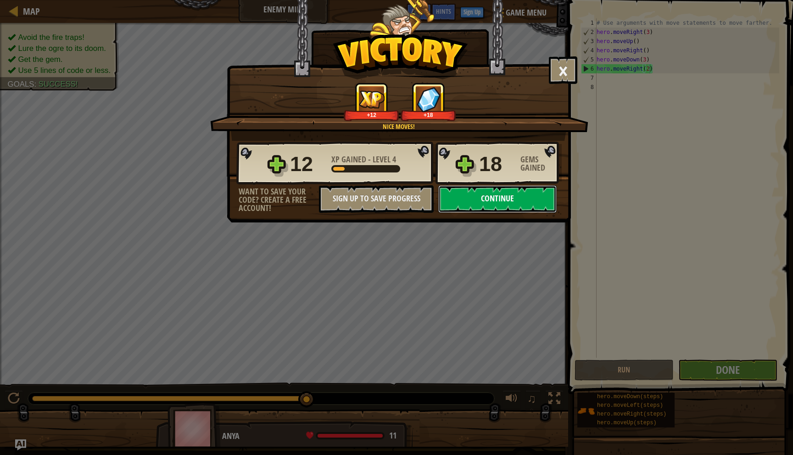
click at [514, 197] on button "Continue" at bounding box center [497, 199] width 118 height 28
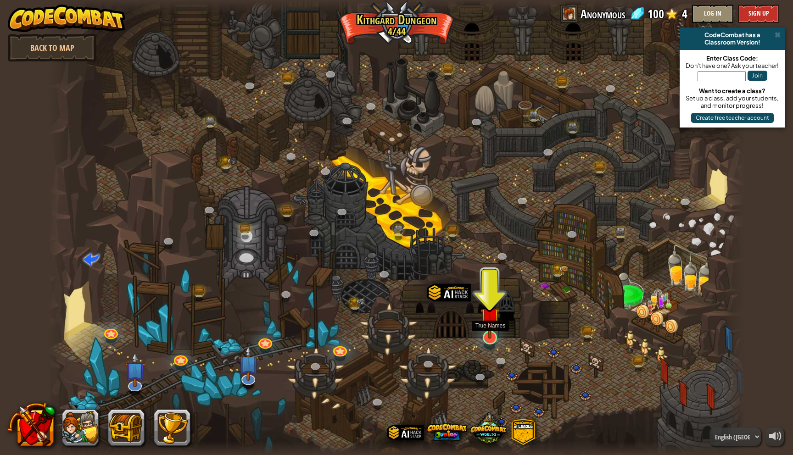
click at [492, 325] on img at bounding box center [489, 317] width 19 height 44
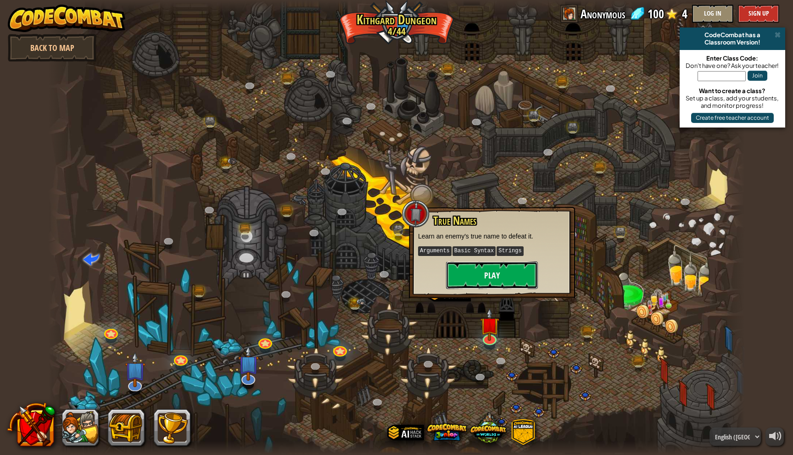
click at [484, 280] on button "Play" at bounding box center [492, 275] width 92 height 28
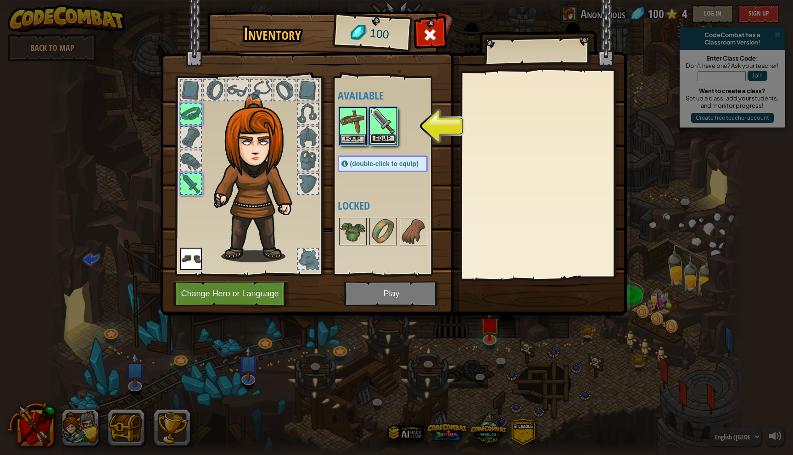
click at [373, 135] on button "Equip" at bounding box center [383, 139] width 26 height 10
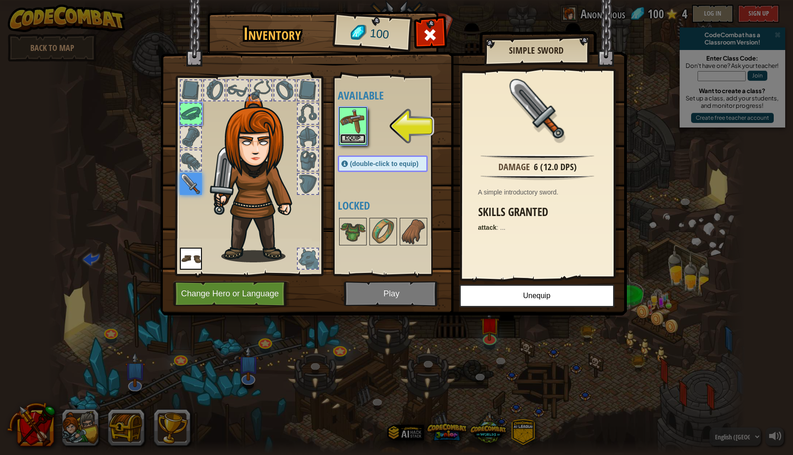
click at [357, 137] on button "Equip" at bounding box center [353, 139] width 26 height 10
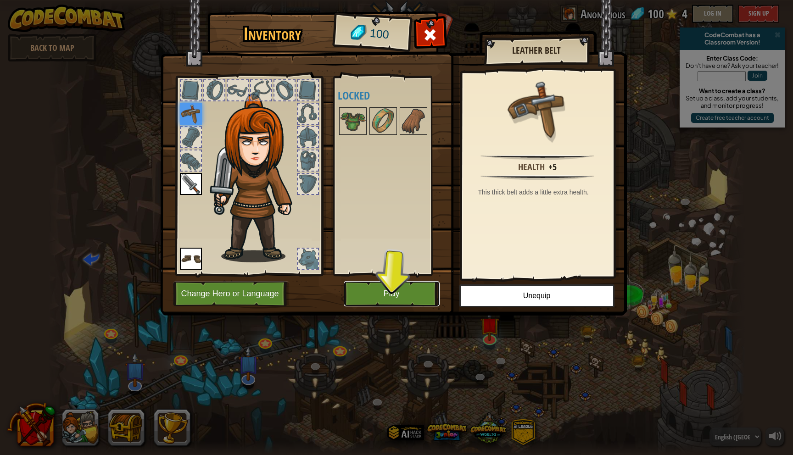
click at [395, 285] on button "Play" at bounding box center [392, 293] width 96 height 25
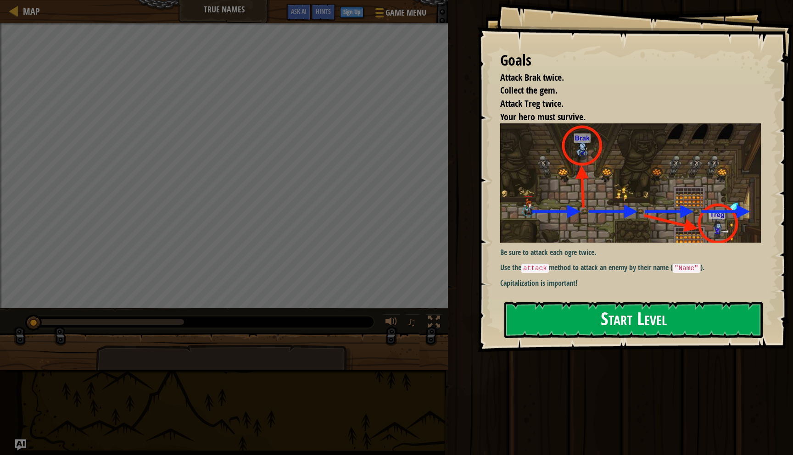
click at [566, 318] on button "Start Level" at bounding box center [633, 320] width 258 height 36
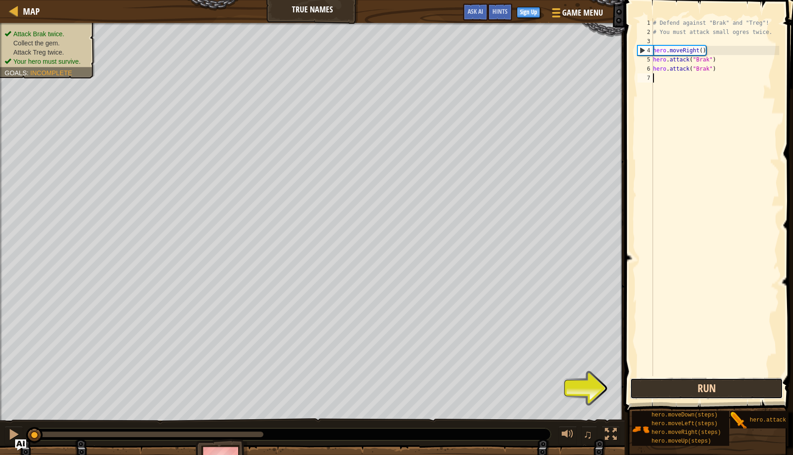
click at [676, 391] on button "Run" at bounding box center [706, 388] width 153 height 21
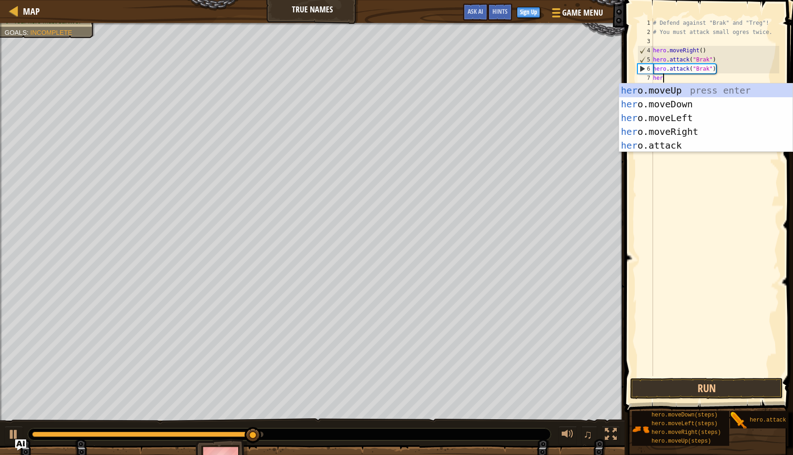
scroll to position [4, 0]
type textarea "hero"
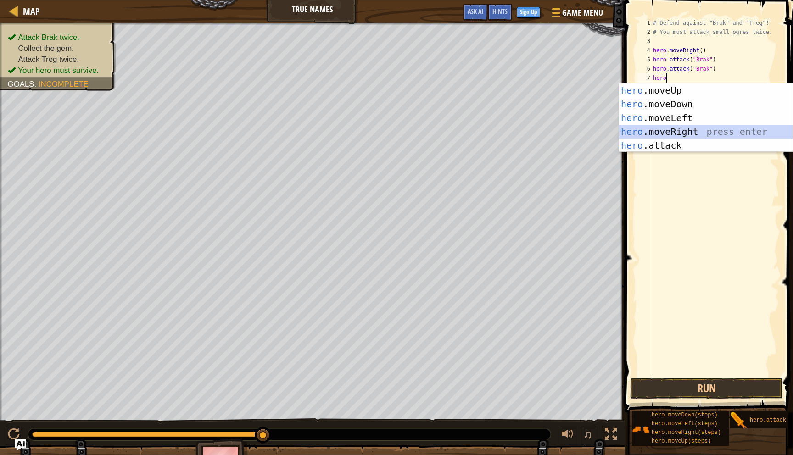
click at [672, 131] on div "hero .moveUp press enter hero .moveDown press enter hero .moveLeft press enter …" at bounding box center [705, 131] width 173 height 96
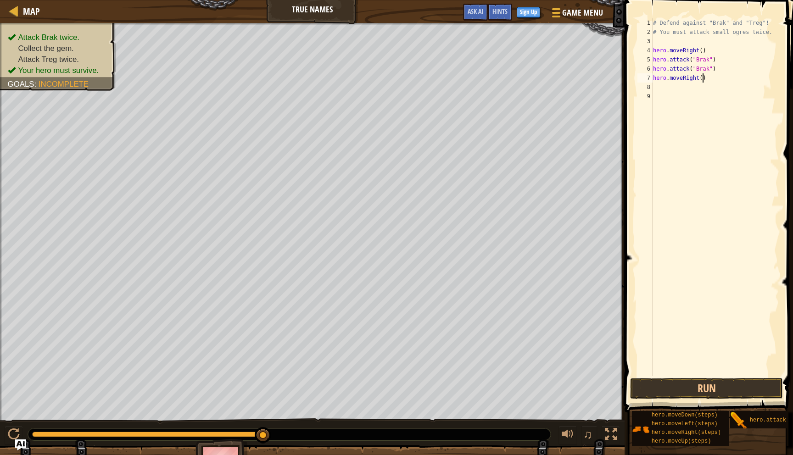
click at [701, 81] on div "# Defend against "Brak" and "Treg"! # You must attack small ogres twice. hero .…" at bounding box center [715, 206] width 128 height 376
type textarea "hero.moveRight(2)"
click at [675, 89] on div "# Defend against "Brak" and "Treg"! # You must attack small ogres twice. hero .…" at bounding box center [715, 206] width 128 height 376
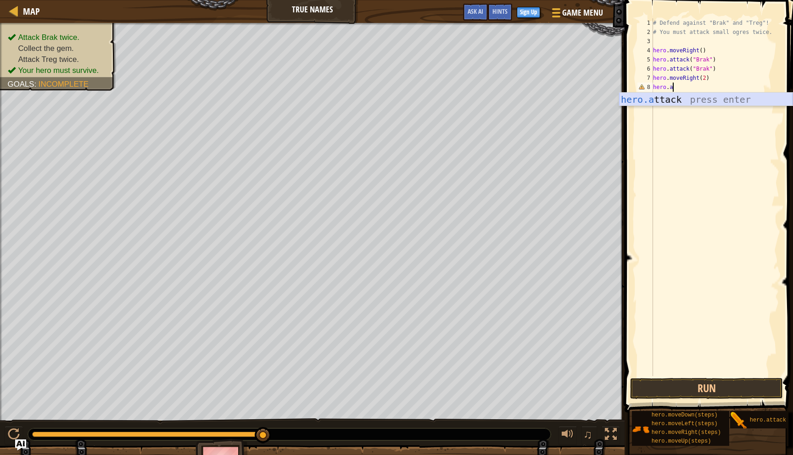
click at [677, 99] on div "hero.a ttack press enter" at bounding box center [705, 113] width 173 height 41
type textarea "hero.attack("Treg")"
click at [674, 394] on button "Run" at bounding box center [706, 388] width 153 height 21
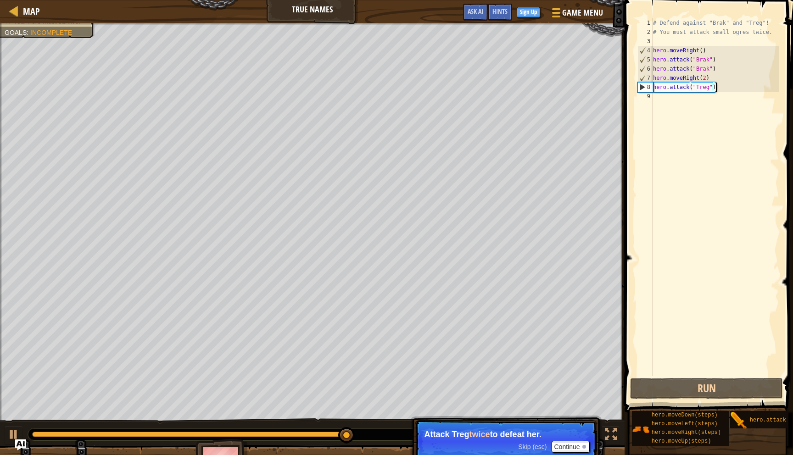
click at [720, 89] on div "# Defend against "Brak" and "Treg"! # You must attack small ogres twice. hero .…" at bounding box center [715, 206] width 128 height 376
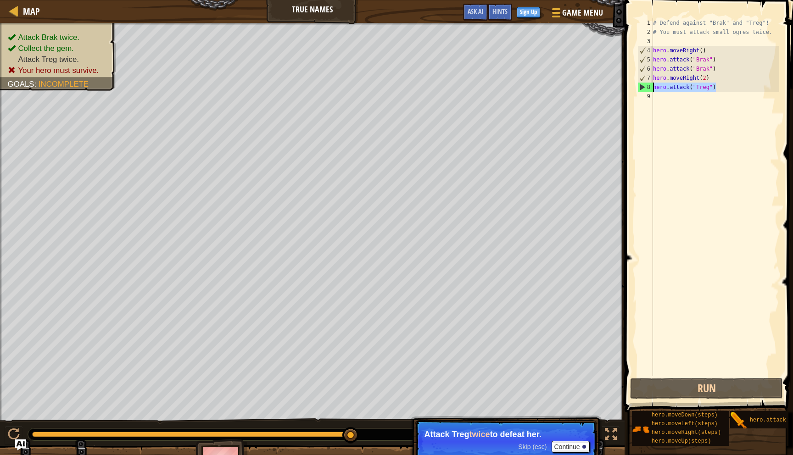
drag, startPoint x: 717, startPoint y: 88, endPoint x: 652, endPoint y: 86, distance: 64.7
click at [652, 86] on div "# Defend against "Brak" and "Treg"! # You must attack small ogres twice. hero .…" at bounding box center [715, 206] width 128 height 376
click at [662, 95] on div "# Defend against "Brak" and "Treg"! # You must attack small ogres twice. hero .…" at bounding box center [715, 206] width 128 height 376
paste textarea "hero.attack("Treg")"
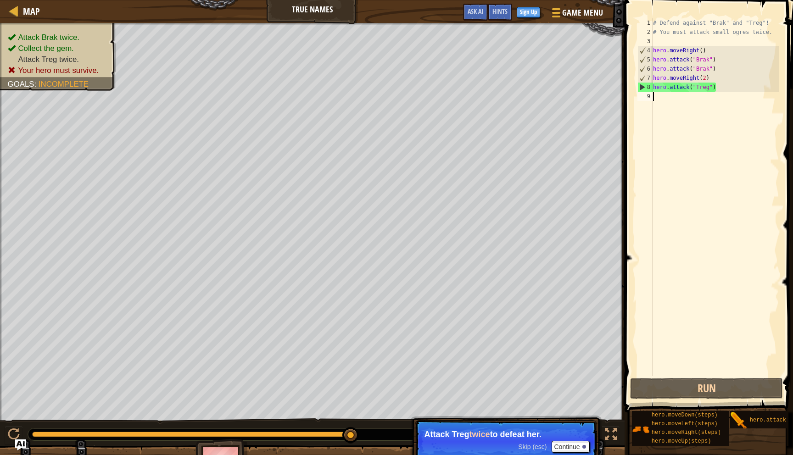
type textarea "hero.attack("Treg")"
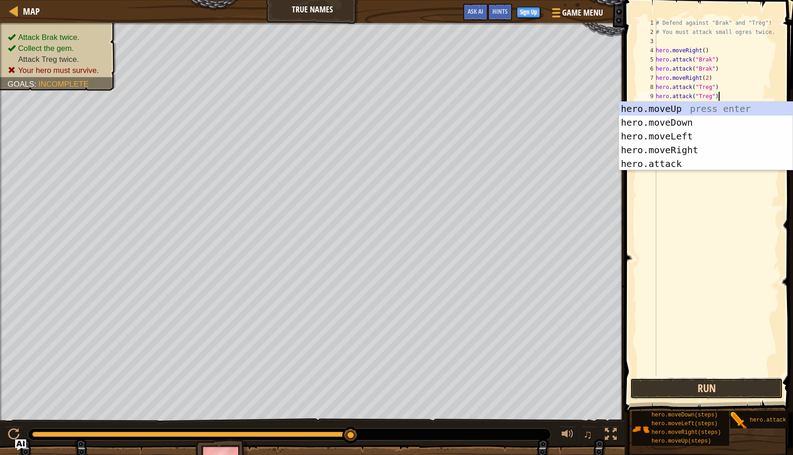
click at [698, 386] on button "Run" at bounding box center [706, 388] width 153 height 21
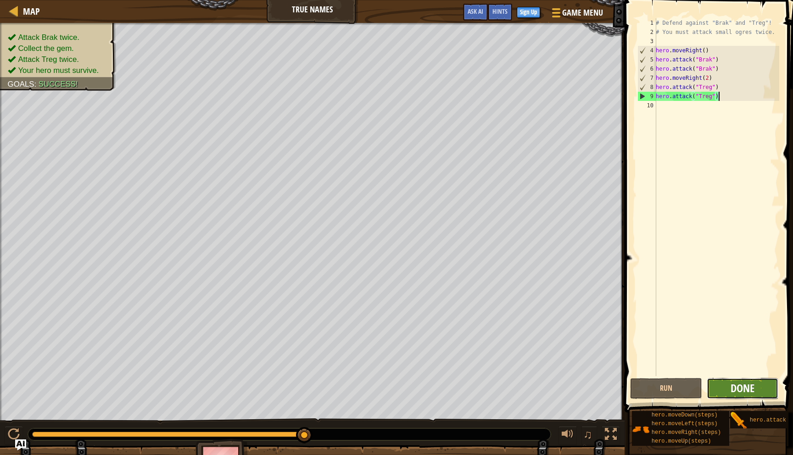
click at [731, 387] on span "Done" at bounding box center [742, 388] width 24 height 15
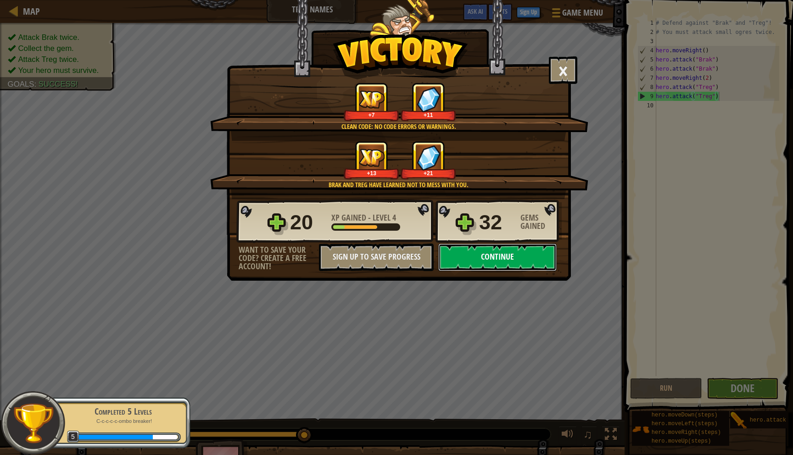
click at [485, 256] on button "Continue" at bounding box center [497, 258] width 118 height 28
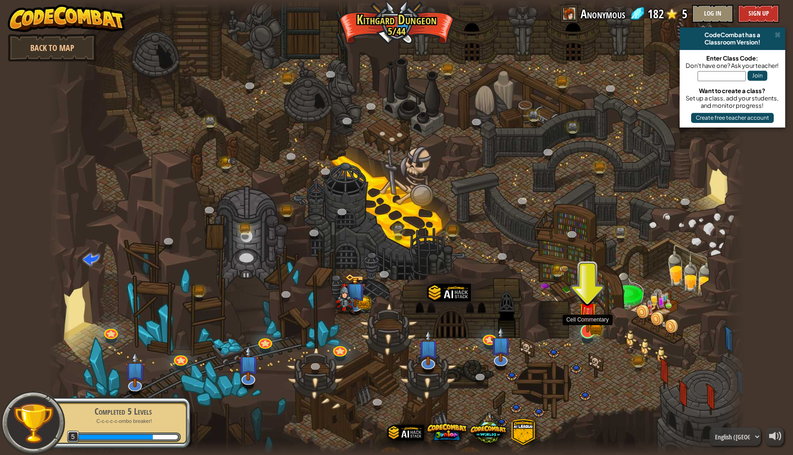
click at [591, 329] on img at bounding box center [587, 312] width 19 height 42
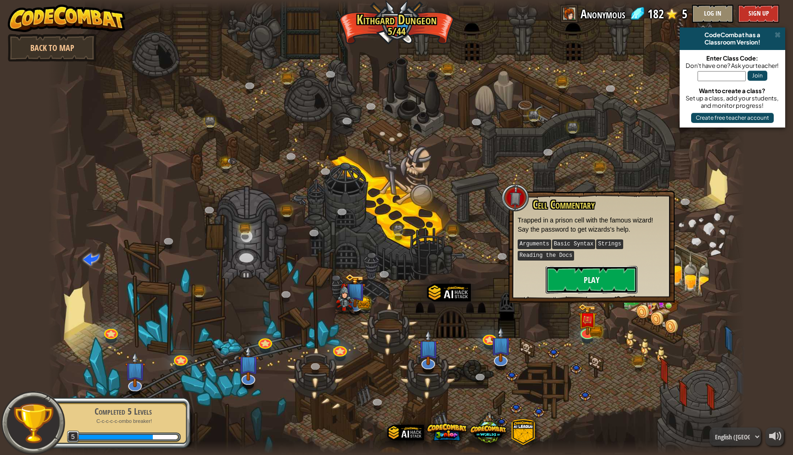
click at [585, 275] on button "Play" at bounding box center [591, 280] width 92 height 28
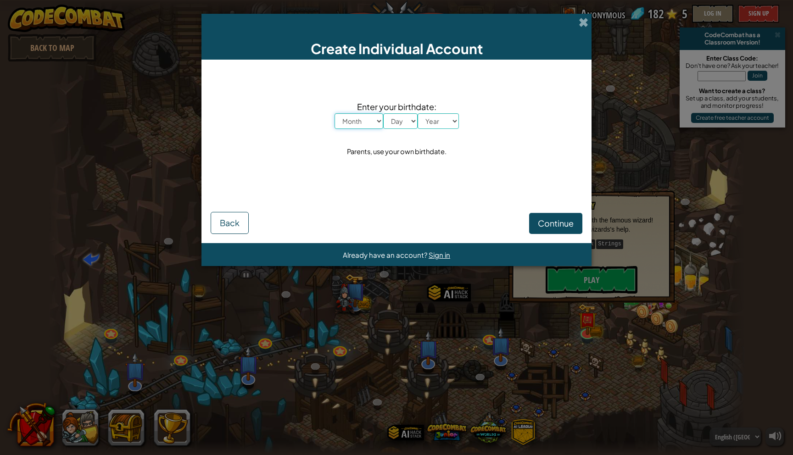
click at [366, 121] on select "Month January February March April May June July August September October Novem…" at bounding box center [358, 121] width 49 height 16
select select "1"
click at [334, 113] on select "Month January February March April May June July August September October Novem…" at bounding box center [358, 121] width 49 height 16
click at [393, 122] on select "Day 1 2 3 4 5 6 7 8 9 10 11 12 13 14 15 16 17 18 19 20 21 22 23 24 25 26 27 28 …" at bounding box center [400, 121] width 34 height 16
select select "16"
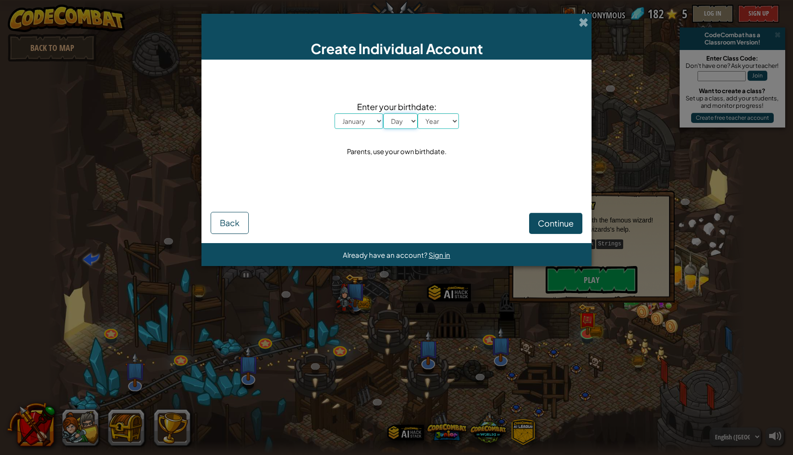
click at [383, 113] on select "Day 1 2 3 4 5 6 7 8 9 10 11 12 13 14 15 16 17 18 19 20 21 22 23 24 25 26 27 28 …" at bounding box center [400, 121] width 34 height 16
click at [438, 117] on select "Year 2025 2024 2023 2022 2021 2020 2019 2018 2017 2016 2015 2014 2013 2012 2011…" at bounding box center [437, 121] width 41 height 16
click at [417, 113] on select "Year 2025 2024 2023 2022 2021 2020 2019 2018 2017 2016 2015 2014 2013 2012 2011…" at bounding box center [437, 121] width 41 height 16
click at [440, 125] on select "Year 2025 2024 2023 2022 2021 2020 2019 2018 2017 2016 2015 2014 2013 2012 2011…" at bounding box center [437, 121] width 41 height 16
select select "1995"
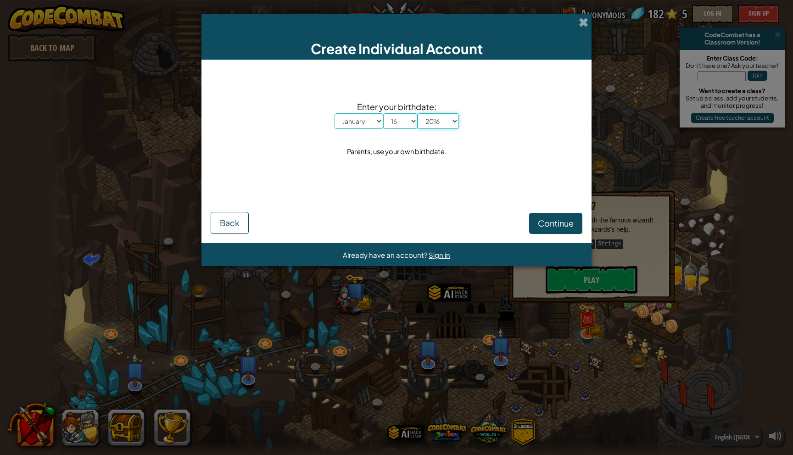
click at [417, 113] on select "Year 2025 2024 2023 2022 2021 2020 2019 2018 2017 2016 2015 2014 2013 2012 2011…" at bounding box center [437, 121] width 41 height 16
click at [544, 224] on span "Continue" at bounding box center [556, 223] width 36 height 11
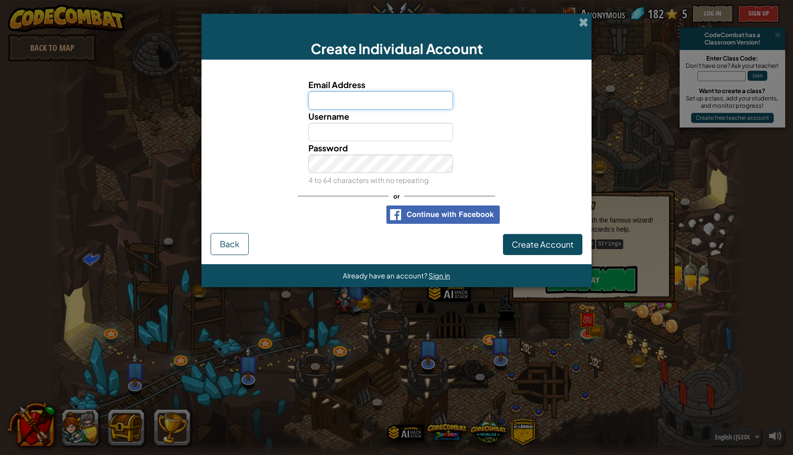
click at [384, 96] on input "Email Address" at bounding box center [380, 100] width 145 height 18
click at [363, 99] on input "Email Address" at bounding box center [380, 100] width 145 height 18
paste input "linabet672@futebr.com"
type input "linabet672@futebr.com"
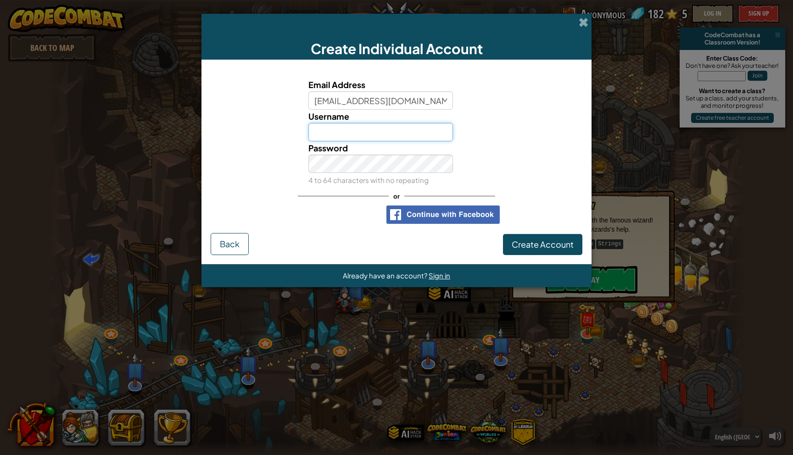
click at [359, 128] on input "Username" at bounding box center [380, 132] width 145 height 18
type input "linabet"
click at [532, 246] on span "Create Account" at bounding box center [542, 244] width 62 height 11
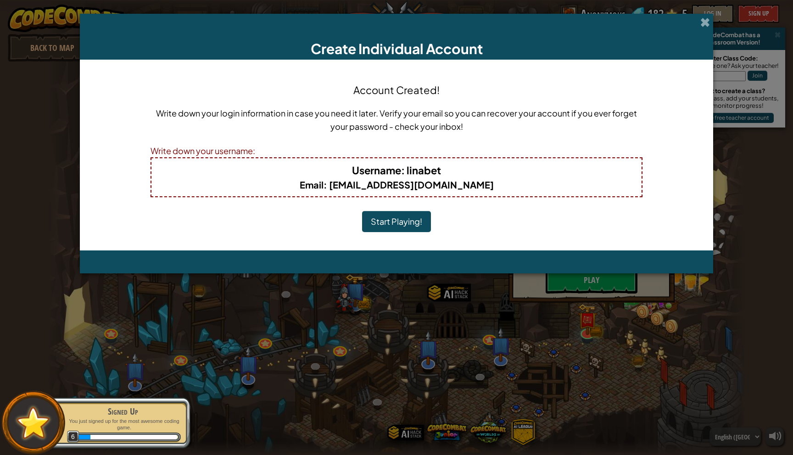
click at [390, 224] on button "Start Playing!" at bounding box center [396, 221] width 69 height 21
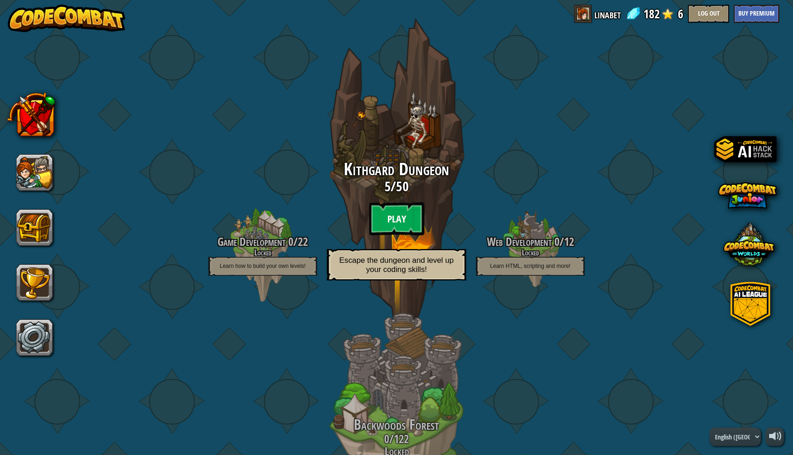
click at [402, 216] on btn "Play" at bounding box center [396, 218] width 55 height 33
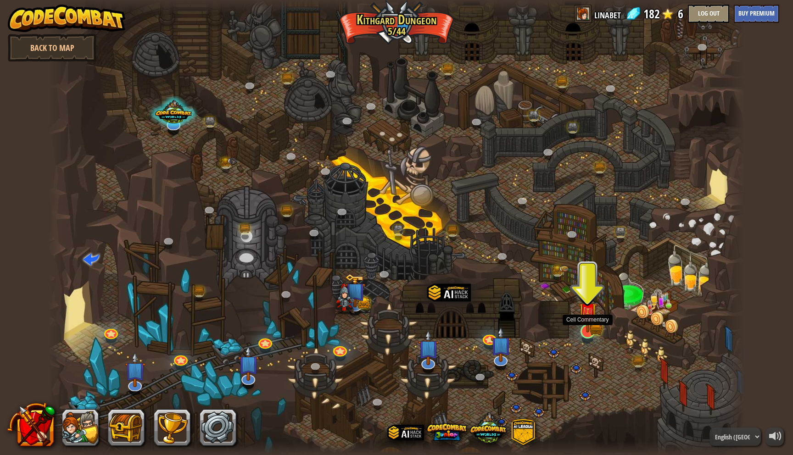
click at [584, 328] on img at bounding box center [587, 312] width 19 height 42
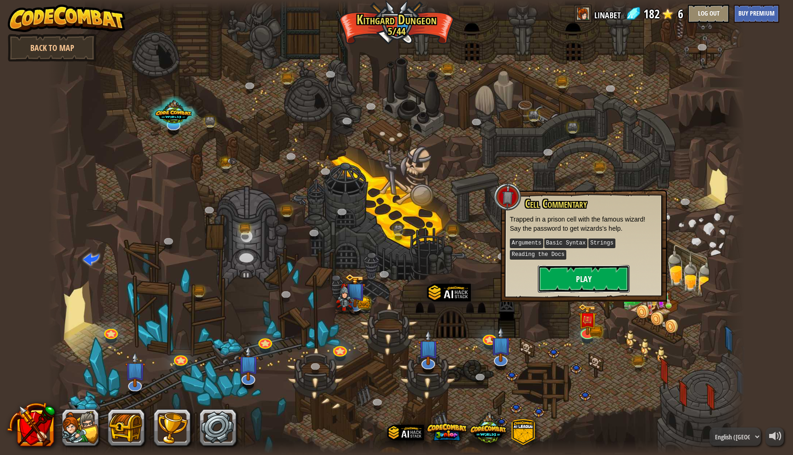
click at [582, 277] on button "Play" at bounding box center [584, 279] width 92 height 28
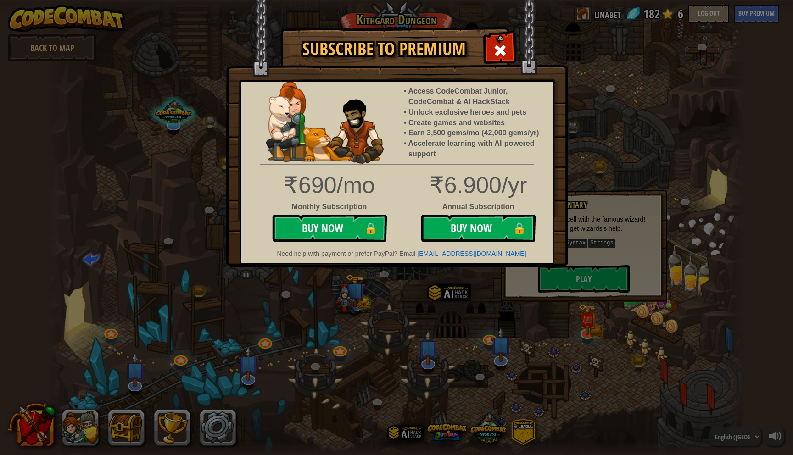
click at [603, 63] on div "Subscribe to Premium Access CodeCombat Junior, CodeCombat & AI HackStack Unlock…" at bounding box center [396, 227] width 793 height 455
click at [584, 139] on div "Subscribe to Premium Access CodeCombat Junior, CodeCombat & AI HackStack Unlock…" at bounding box center [396, 227] width 793 height 455
click at [485, 277] on div "Subscribe to Premium Access CodeCombat Junior, CodeCombat & AI HackStack Unlock…" at bounding box center [396, 227] width 793 height 455
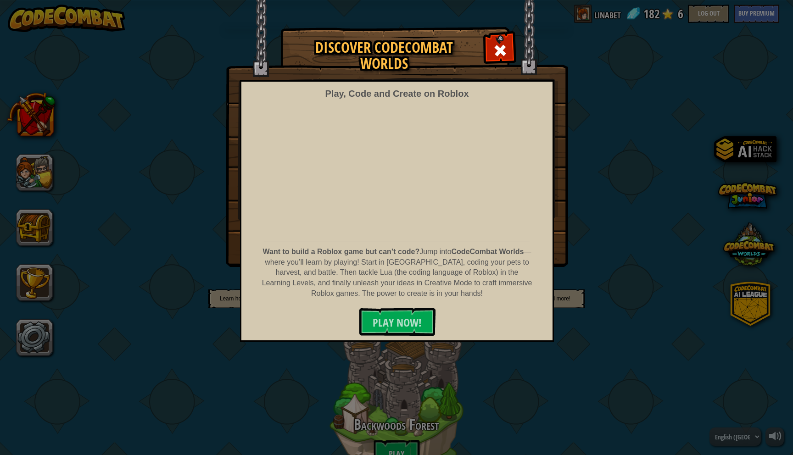
click at [136, 190] on div "Discover CodeCombat Worlds Play, Code and Create on Roblox Want to build a Robl…" at bounding box center [396, 147] width 793 height 239
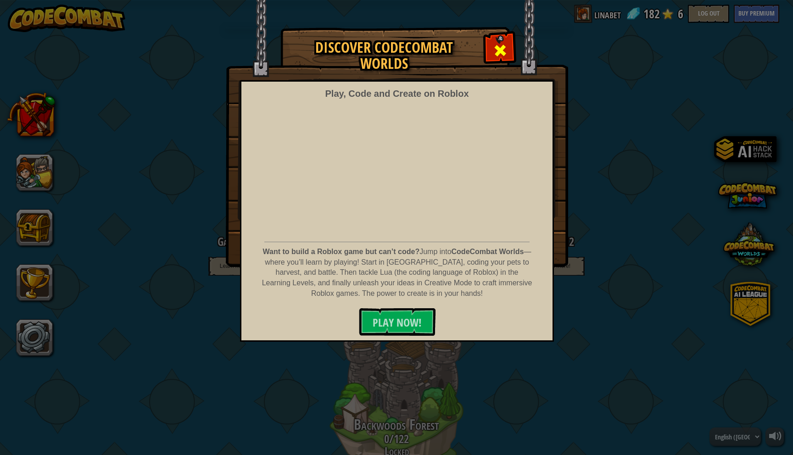
click at [492, 51] on div at bounding box center [499, 49] width 29 height 29
